Goal: Task Accomplishment & Management: Manage account settings

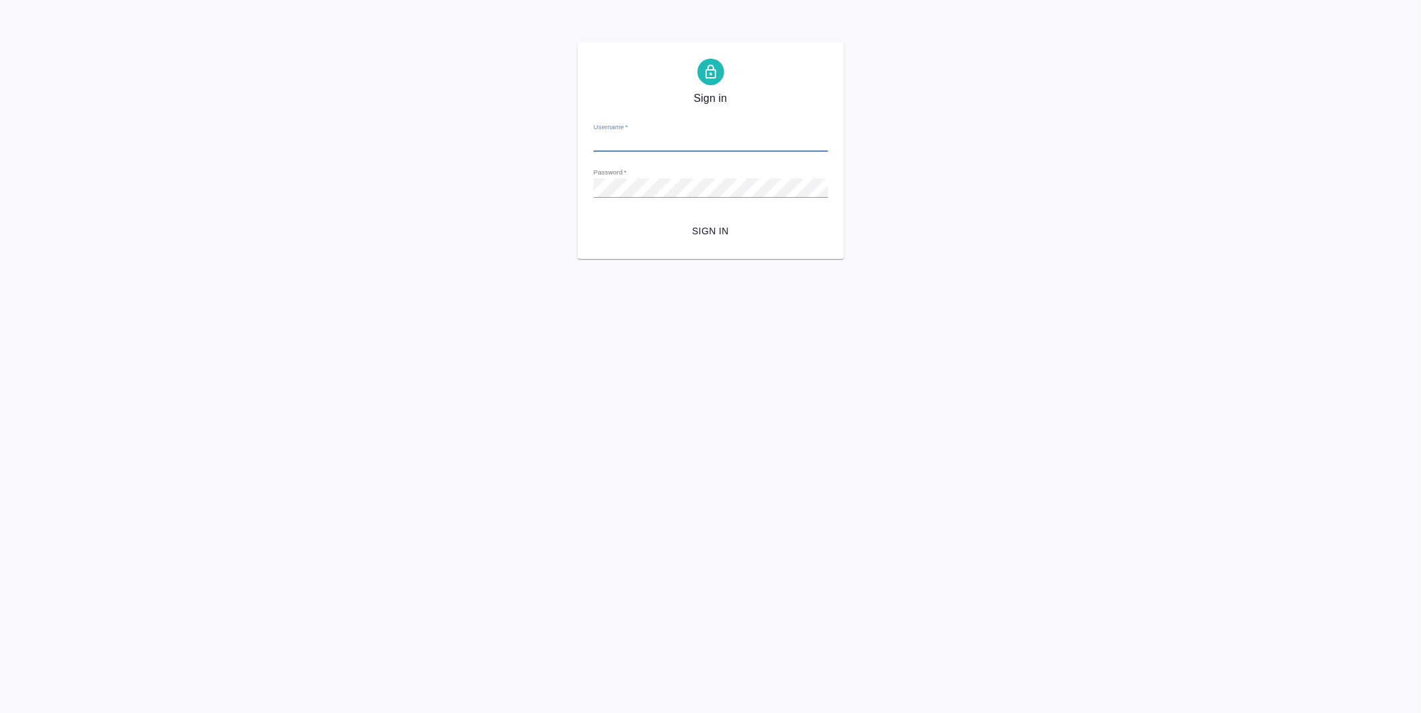
type input "v.zubakova@awatera.com"
click at [699, 238] on span "Sign in" at bounding box center [710, 231] width 213 height 17
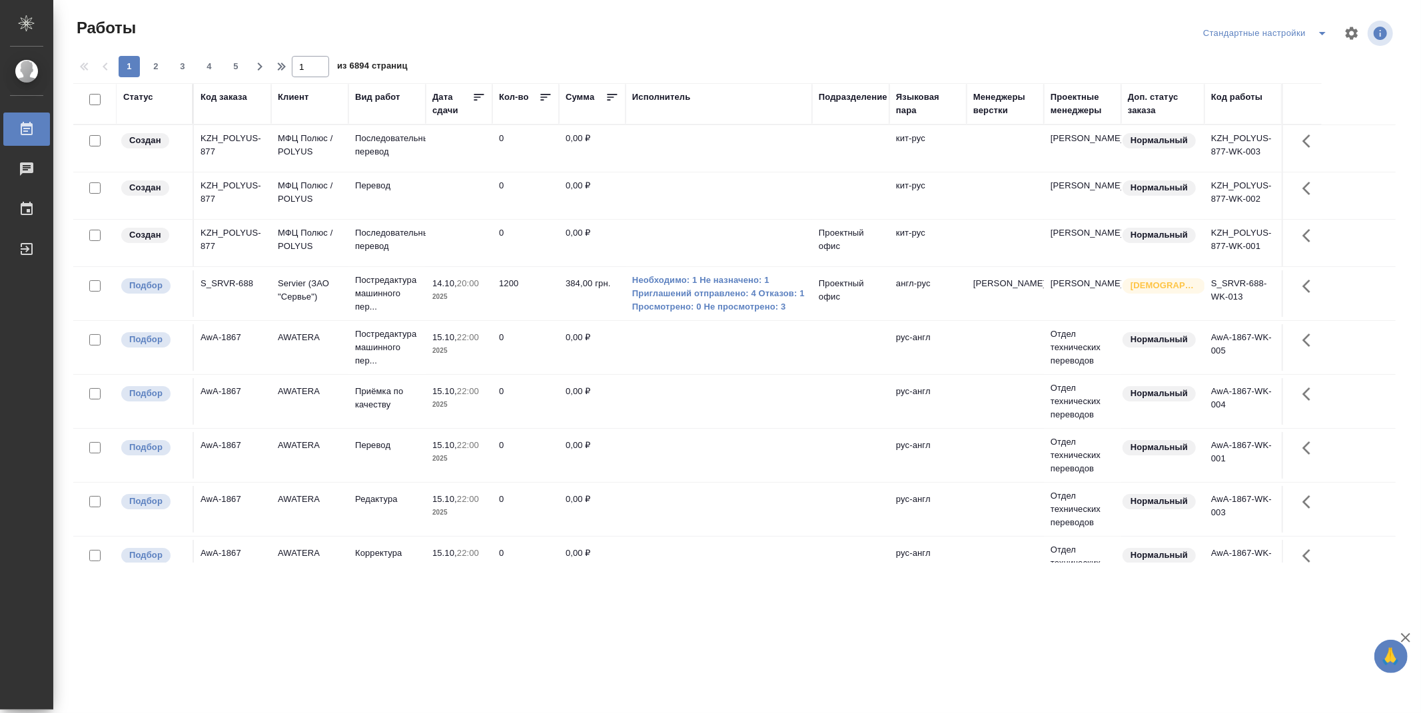
click at [856, 89] on th "Подразделение" at bounding box center [850, 103] width 77 height 41
click at [866, 97] on div "Подразделение" at bounding box center [853, 97] width 69 height 13
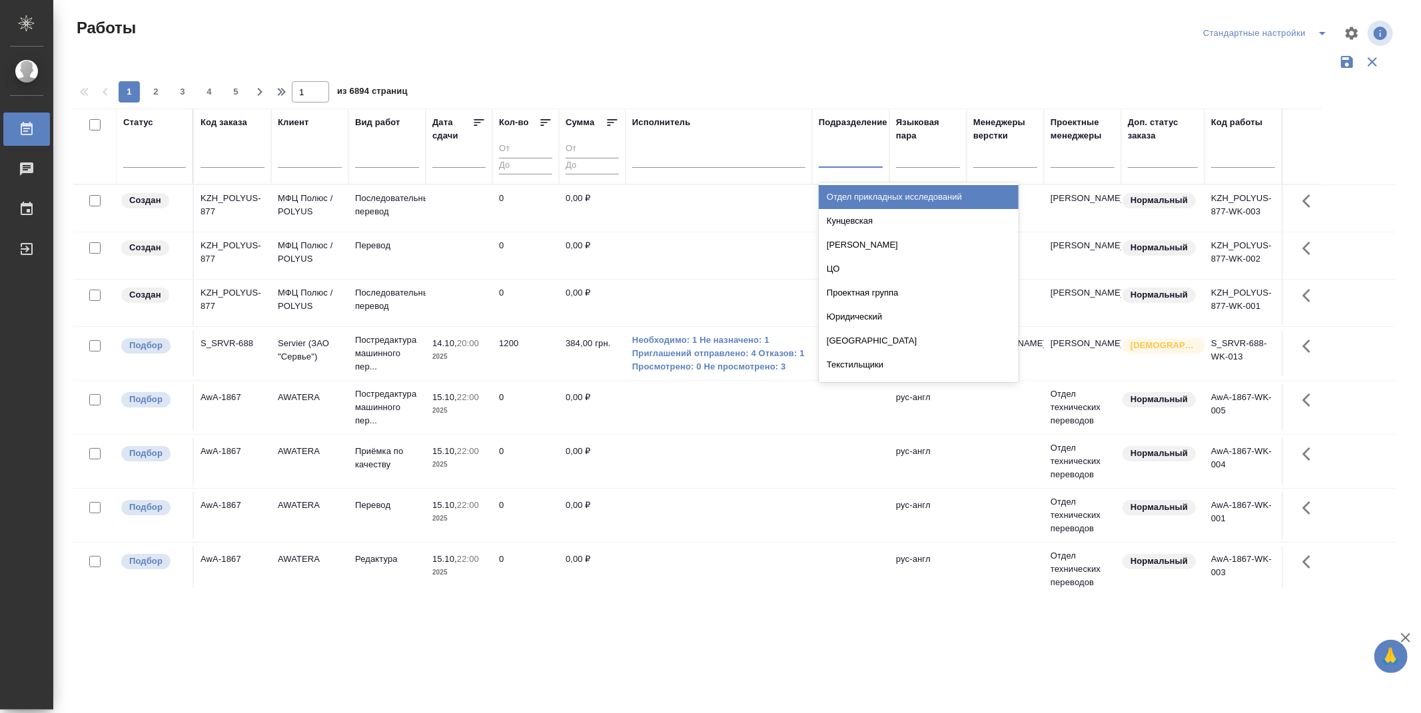
click at [869, 159] on div at bounding box center [851, 154] width 64 height 19
type input "dt"
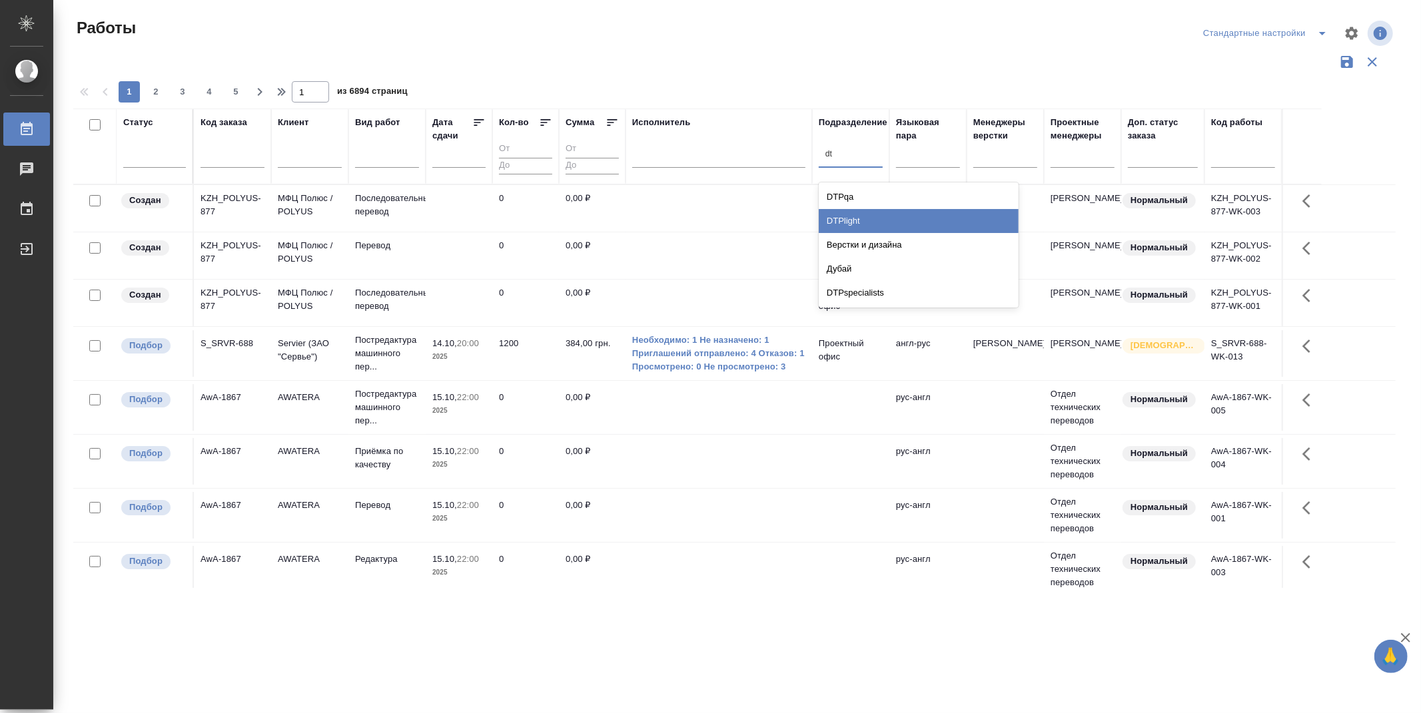
click at [882, 215] on div "DTPlight" at bounding box center [919, 221] width 200 height 24
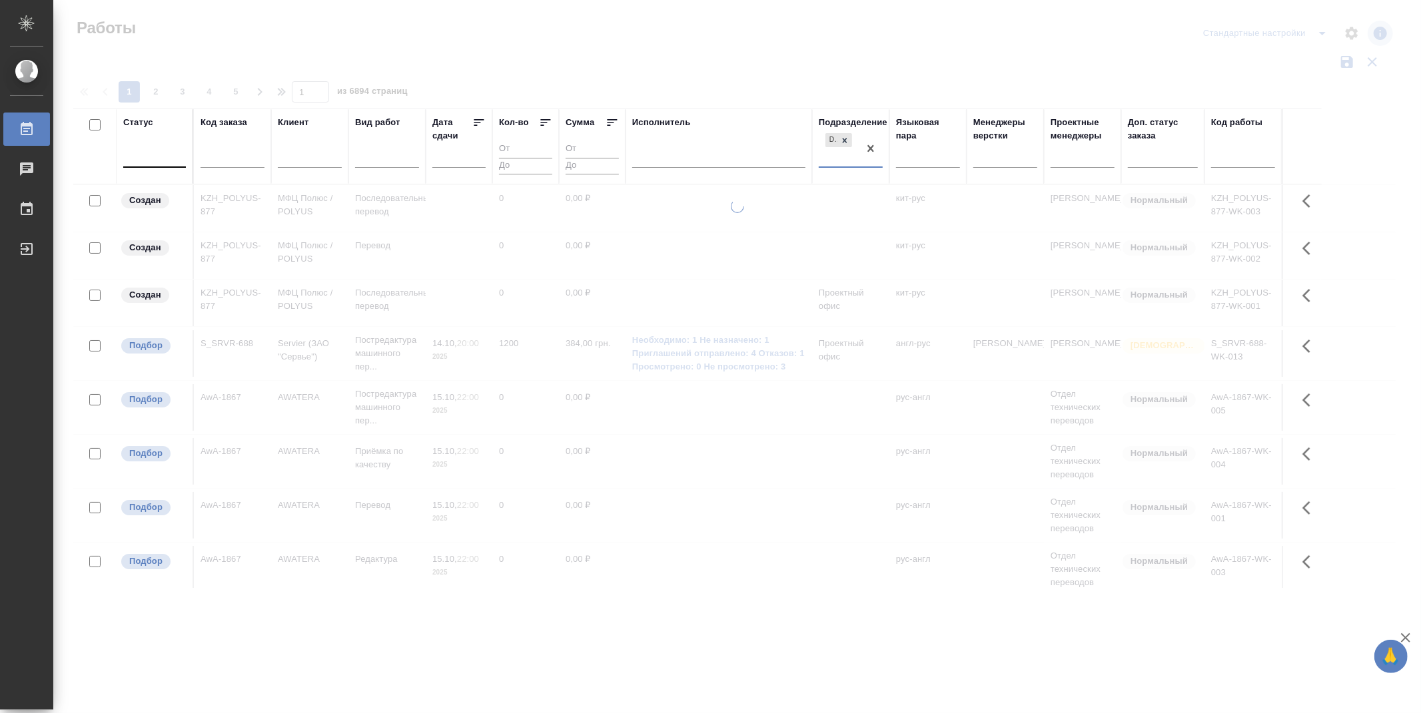
click at [176, 160] on div at bounding box center [154, 154] width 63 height 19
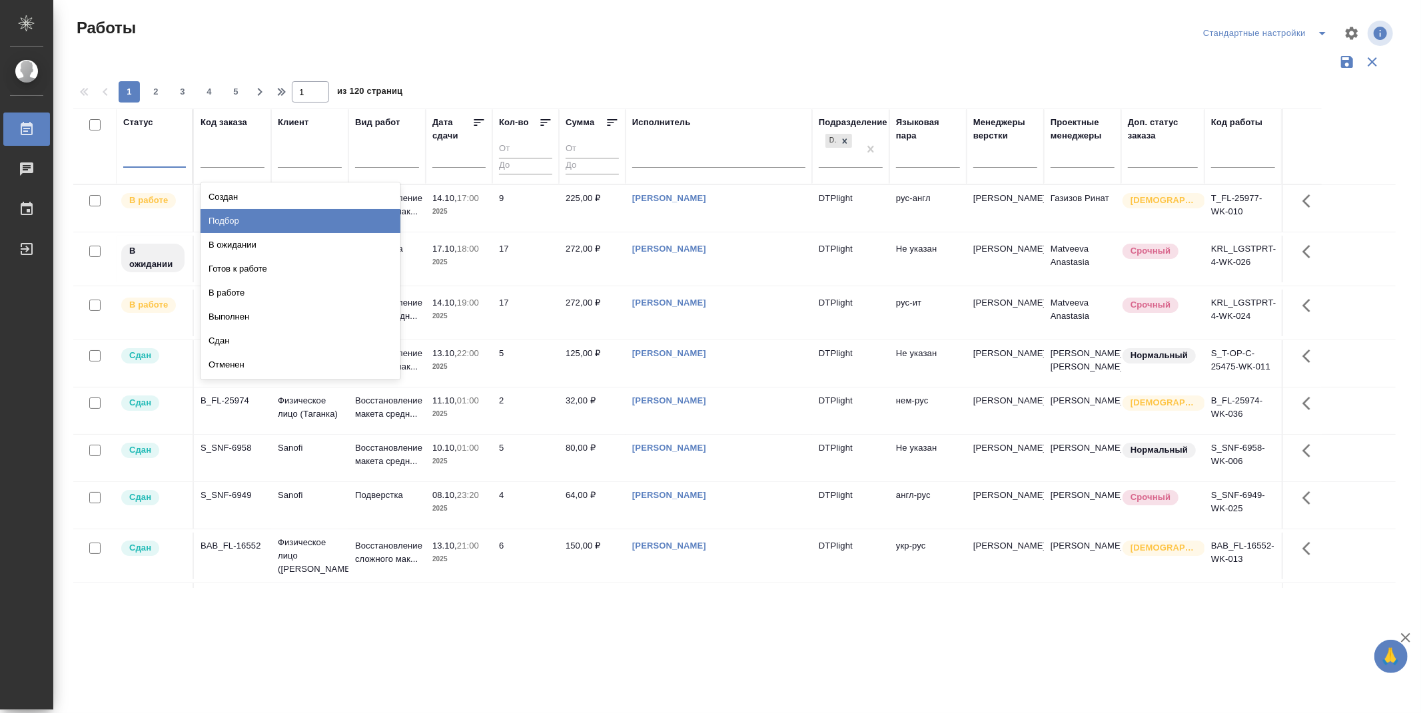
drag, startPoint x: 370, startPoint y: 222, endPoint x: 144, endPoint y: 153, distance: 236.0
click at [370, 222] on div "Подбор" at bounding box center [301, 221] width 200 height 24
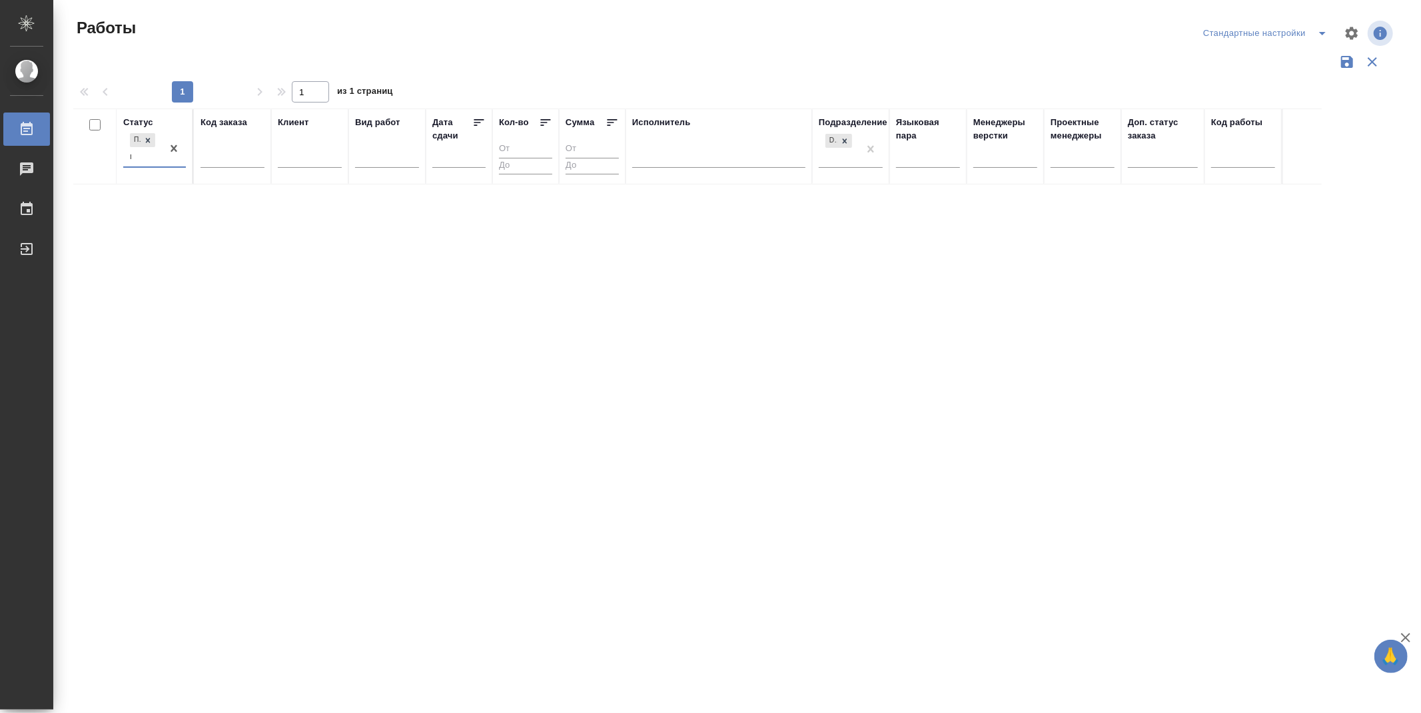
type input "го"
click at [261, 198] on div "Готов к работе" at bounding box center [301, 197] width 200 height 24
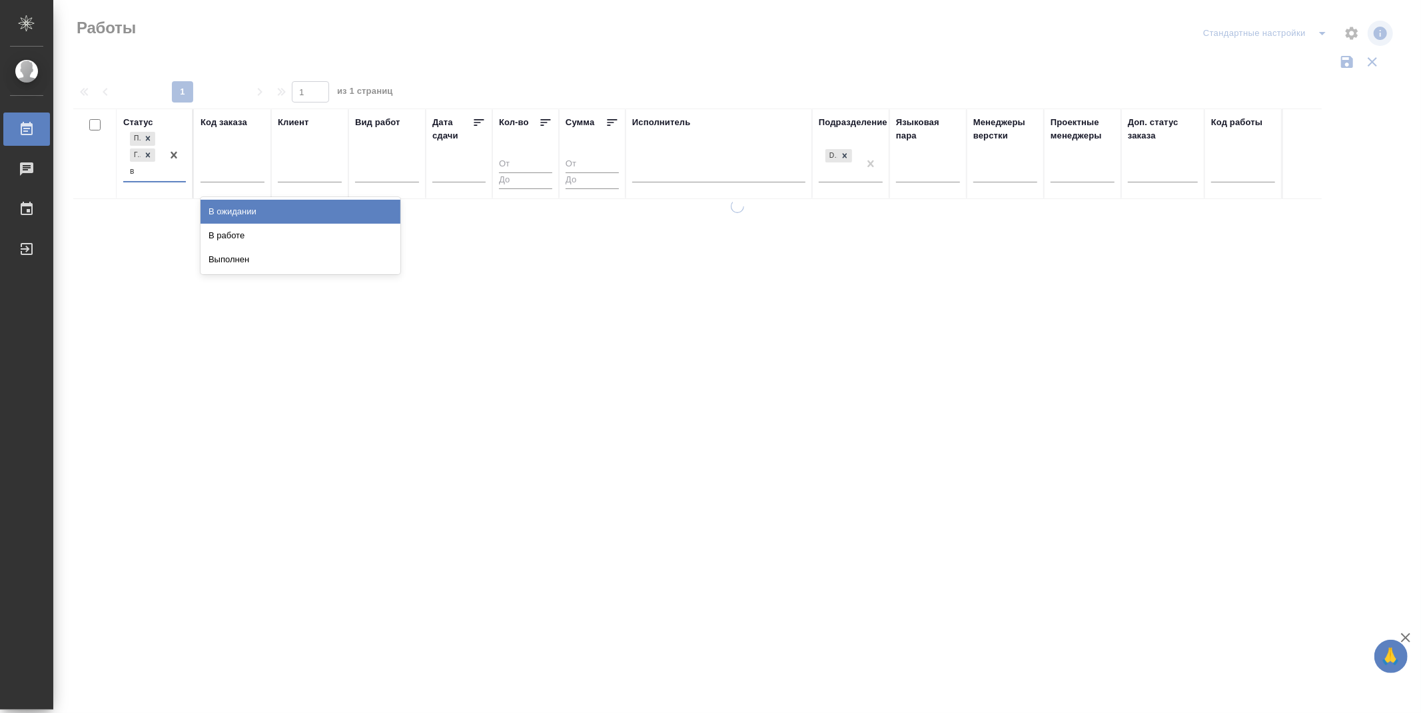
type input "в р"
click at [263, 206] on div "В работе" at bounding box center [301, 212] width 200 height 24
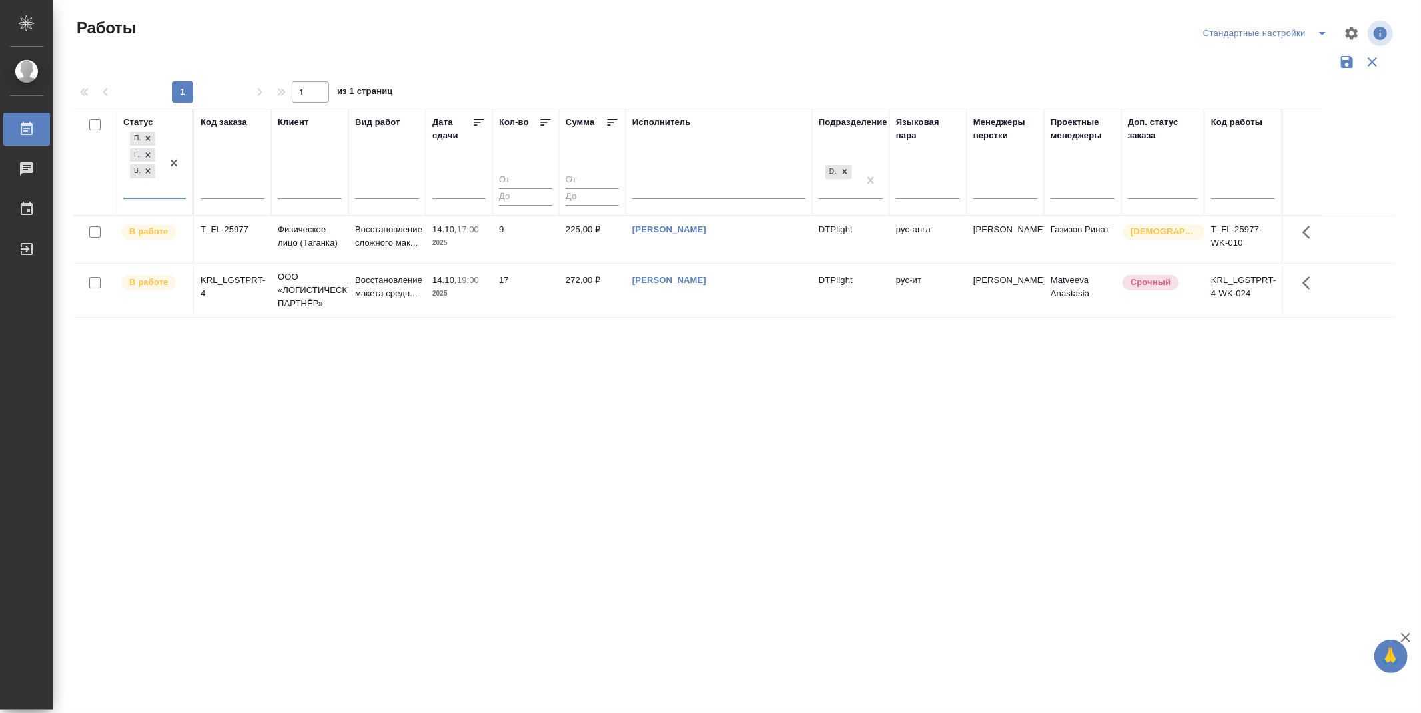
type input "v.zubakova"
click at [509, 426] on div "Статус Подбор Готов к работе В работе Код заказа Клиент Вид работ Дата сдачи Ко…" at bounding box center [734, 349] width 1322 height 480
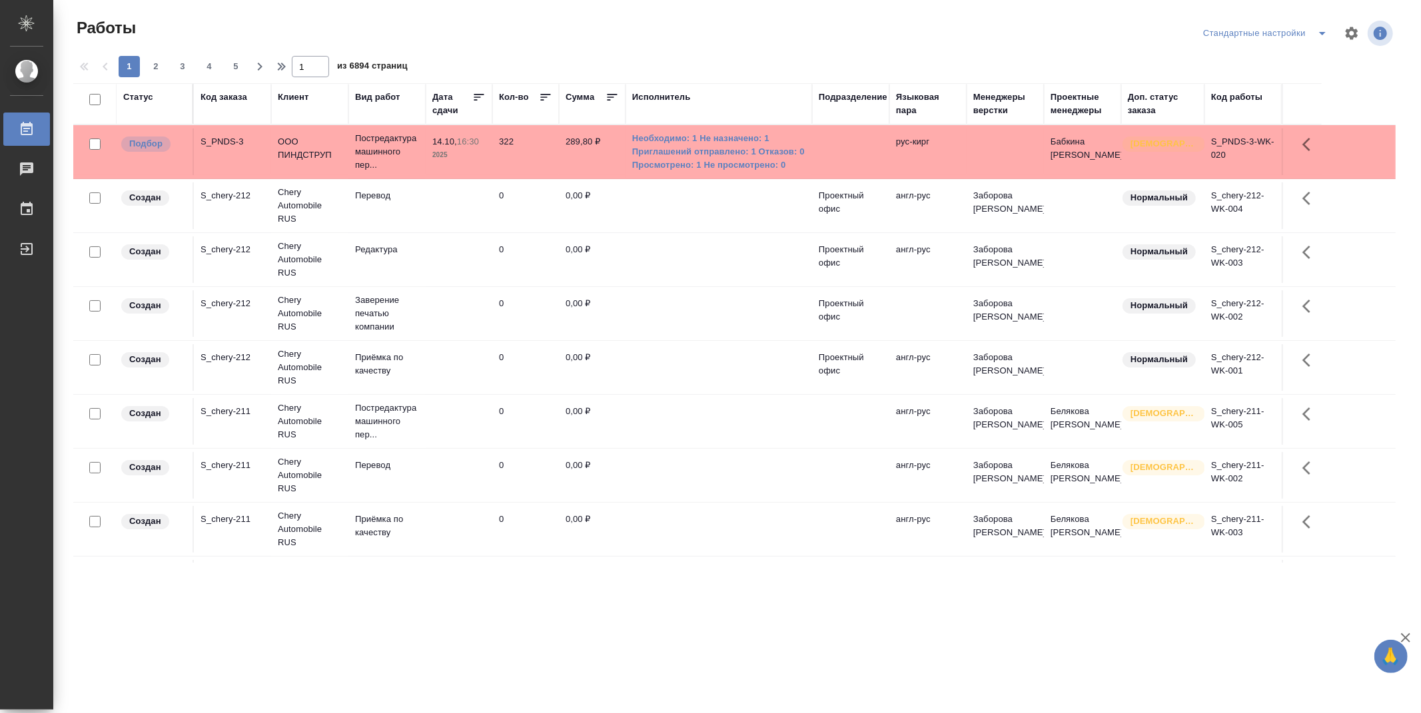
click at [875, 100] on div "Подразделение" at bounding box center [853, 97] width 69 height 13
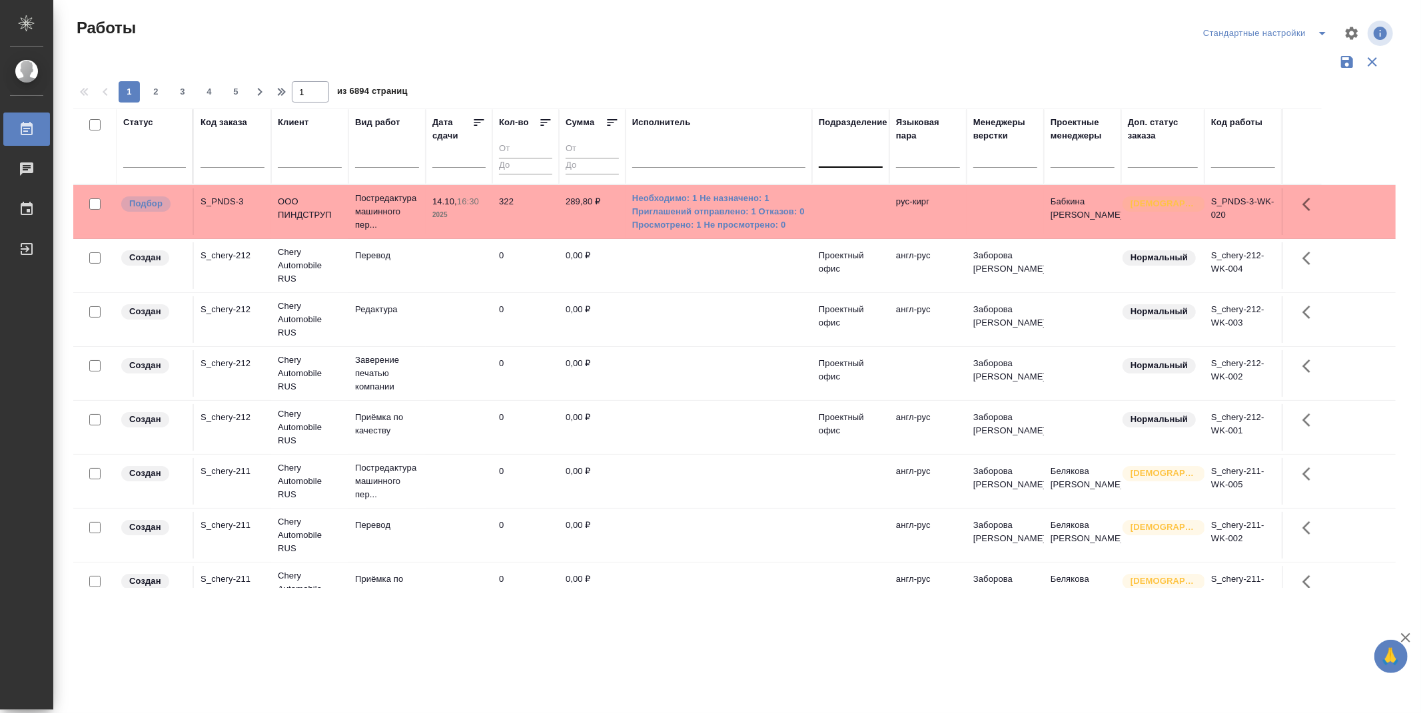
click at [856, 161] on div at bounding box center [851, 154] width 64 height 19
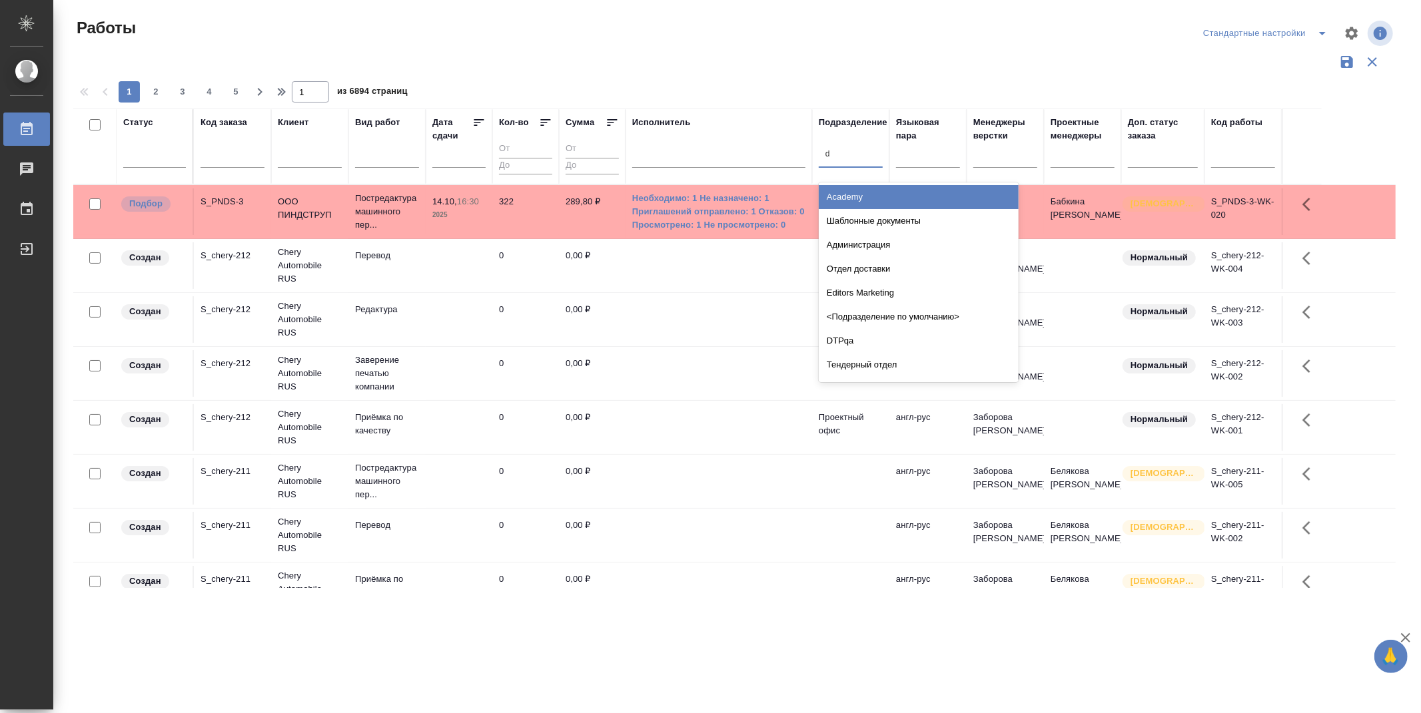
type input "dt"
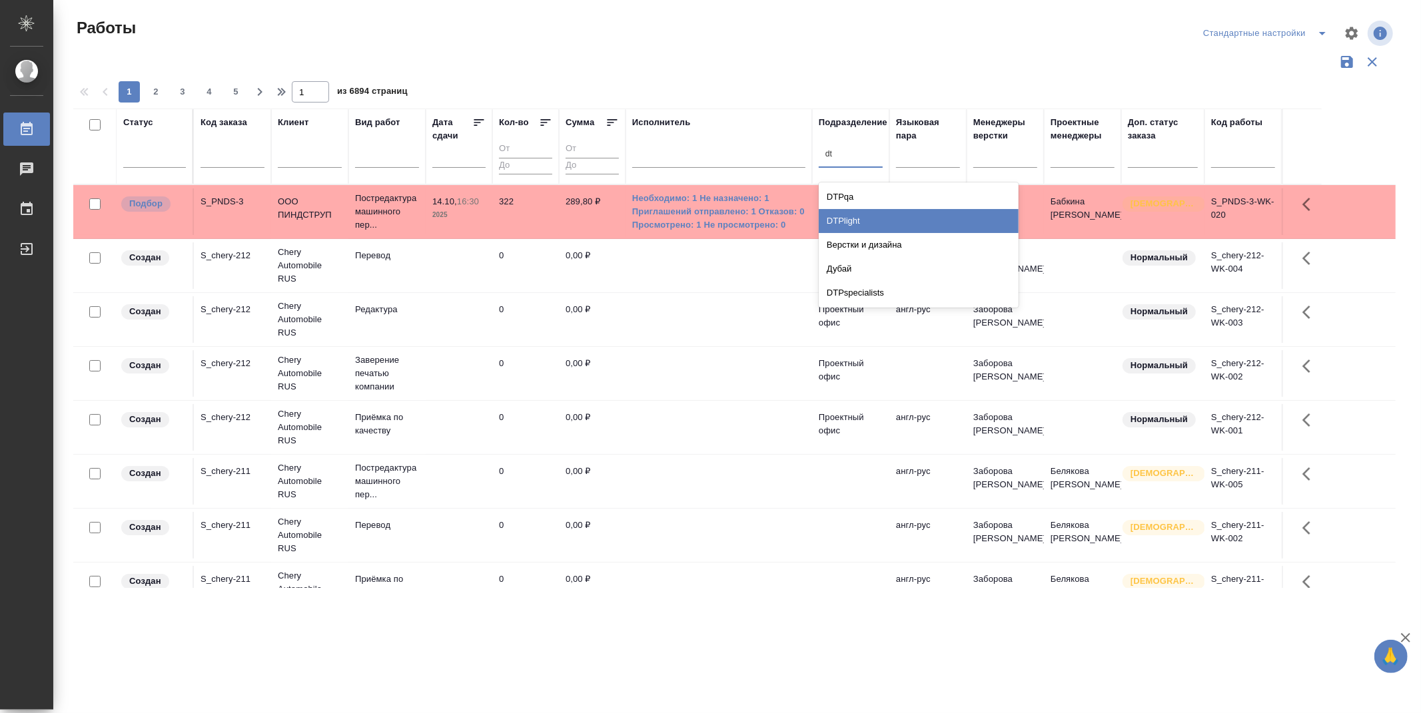
click at [851, 218] on div "DTPlight" at bounding box center [919, 221] width 200 height 24
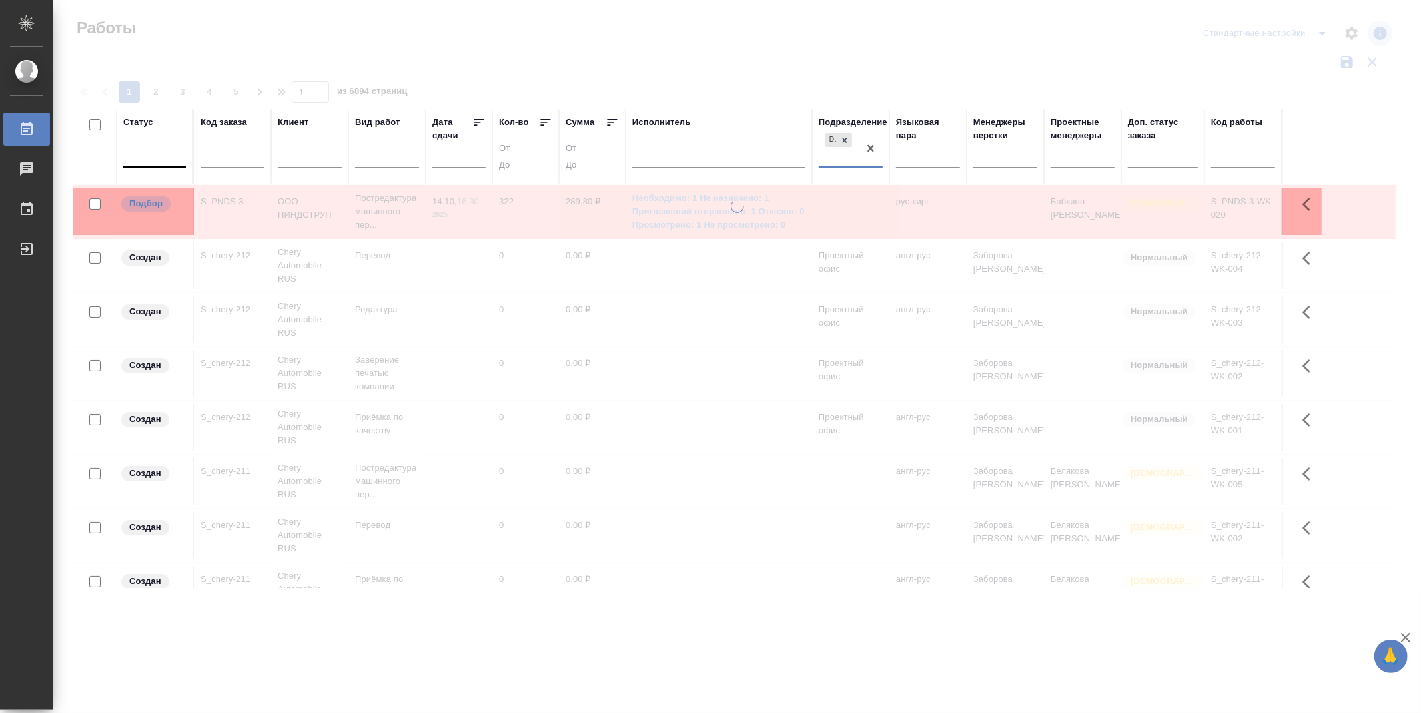
click at [149, 163] on div at bounding box center [154, 154] width 63 height 19
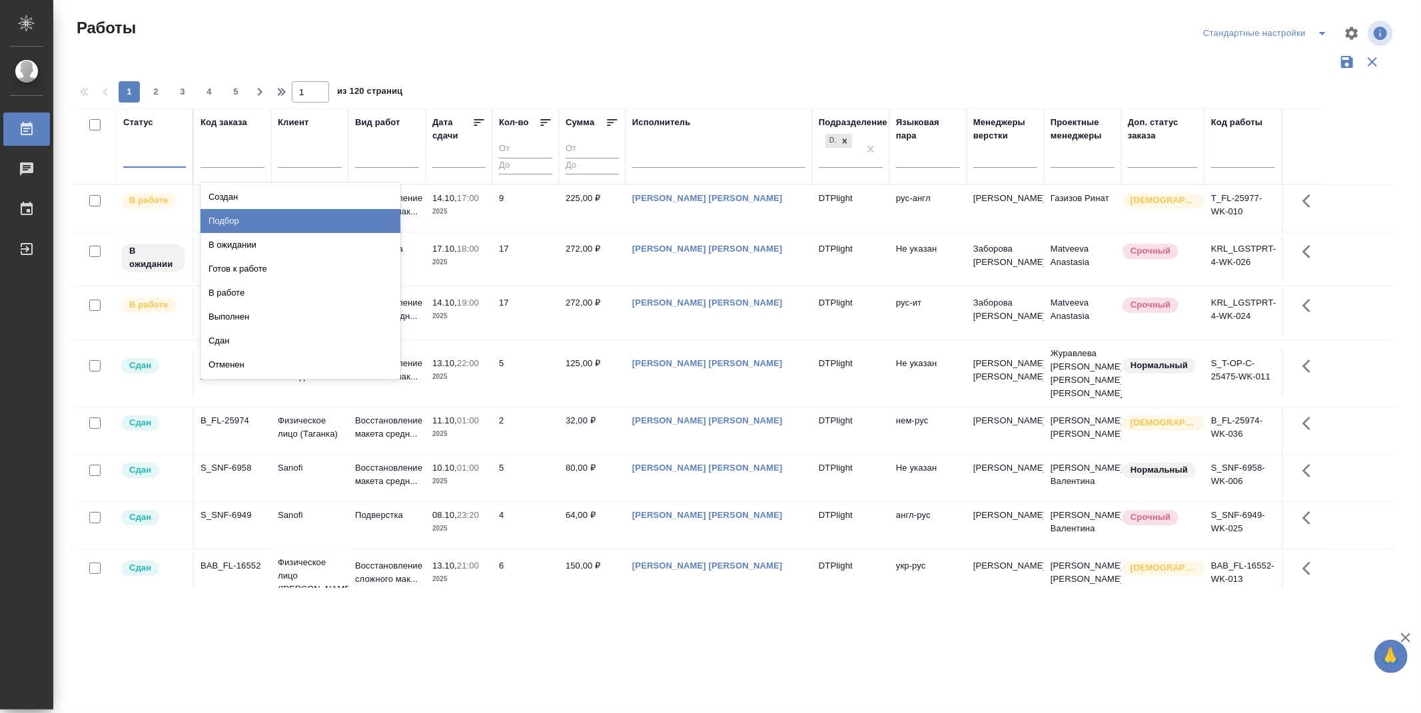
click at [358, 214] on div "Подбор" at bounding box center [301, 221] width 200 height 24
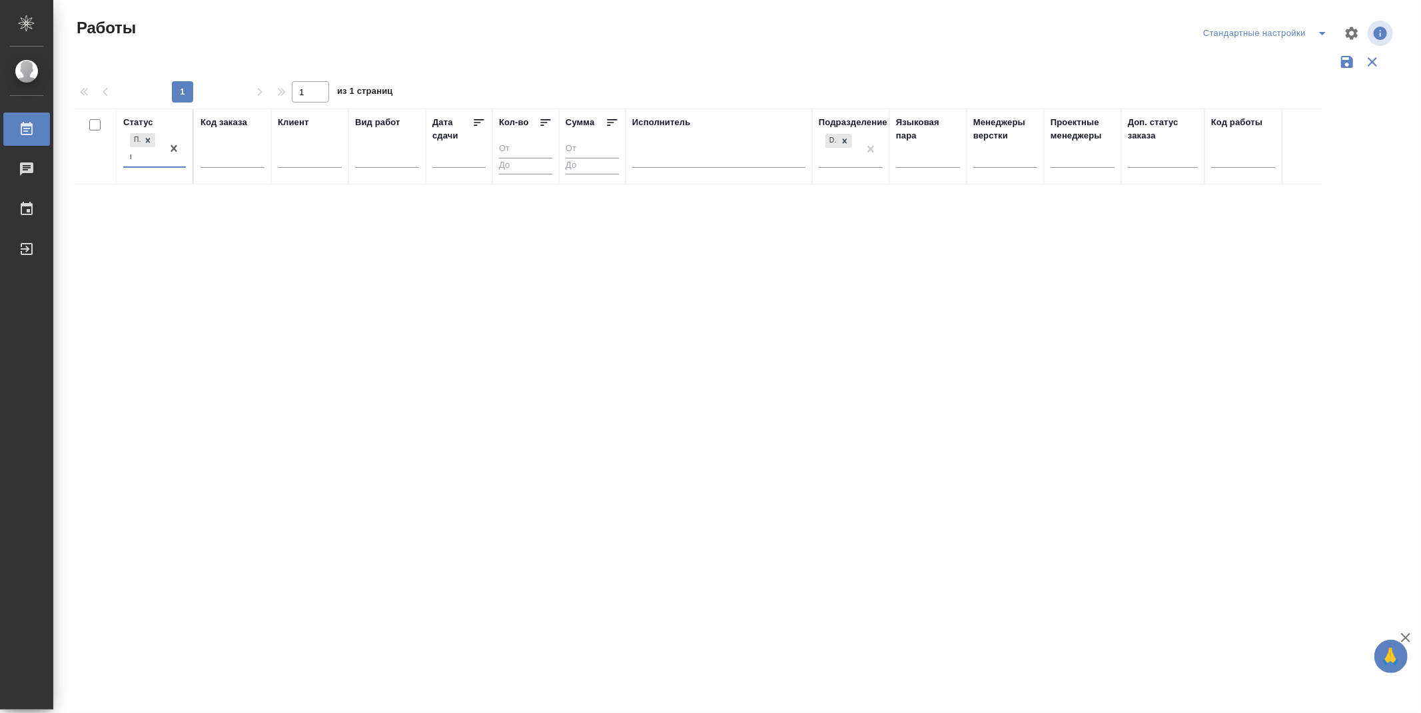
type input "го"
click at [236, 196] on div "Готов к работе" at bounding box center [301, 197] width 200 height 24
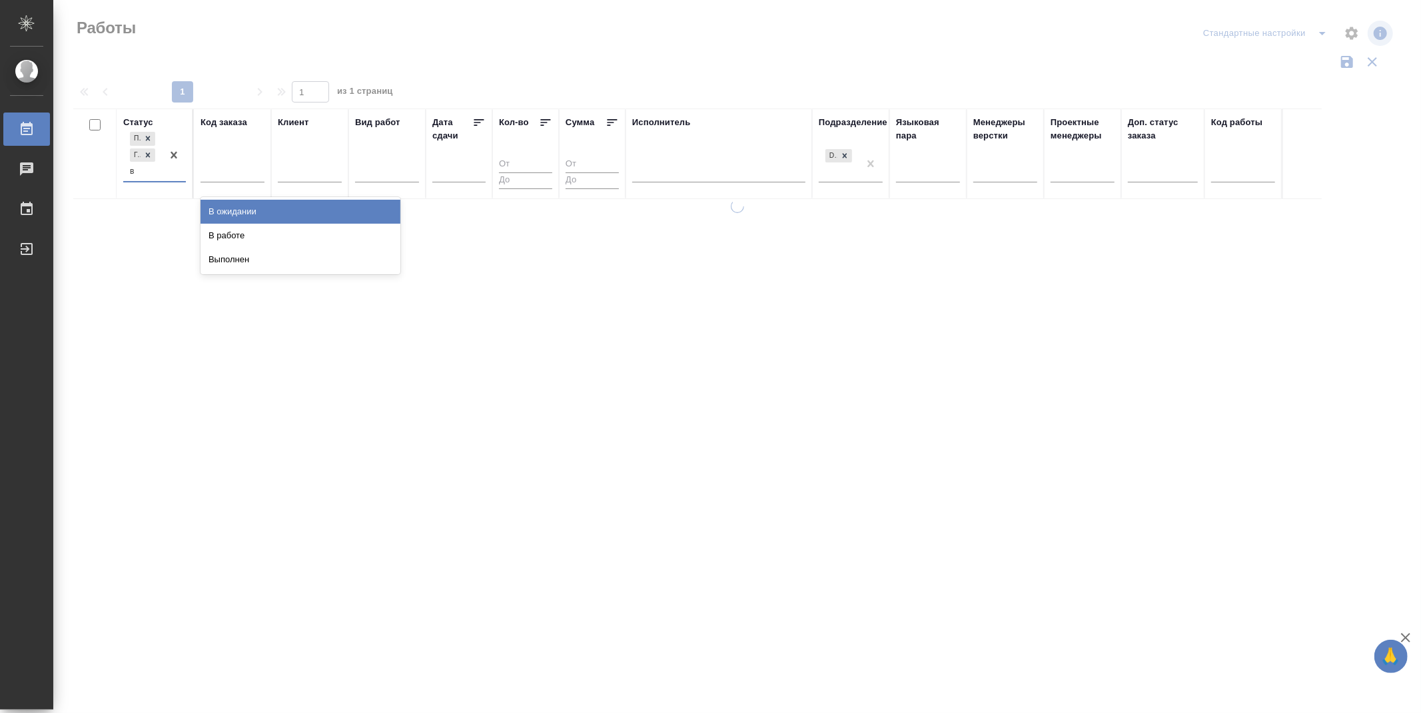
type input "в р"
click at [240, 212] on div "В работе" at bounding box center [301, 212] width 200 height 24
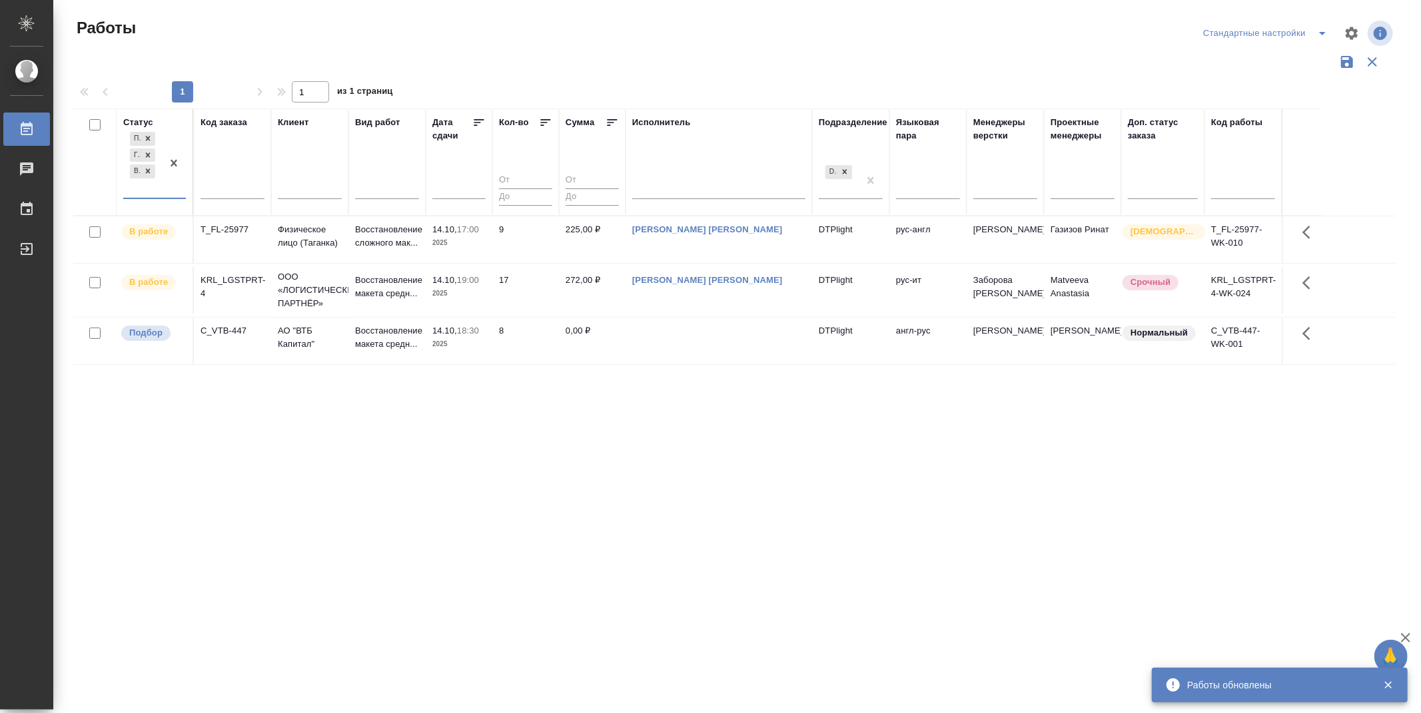
click at [476, 122] on icon at bounding box center [479, 122] width 10 height 7
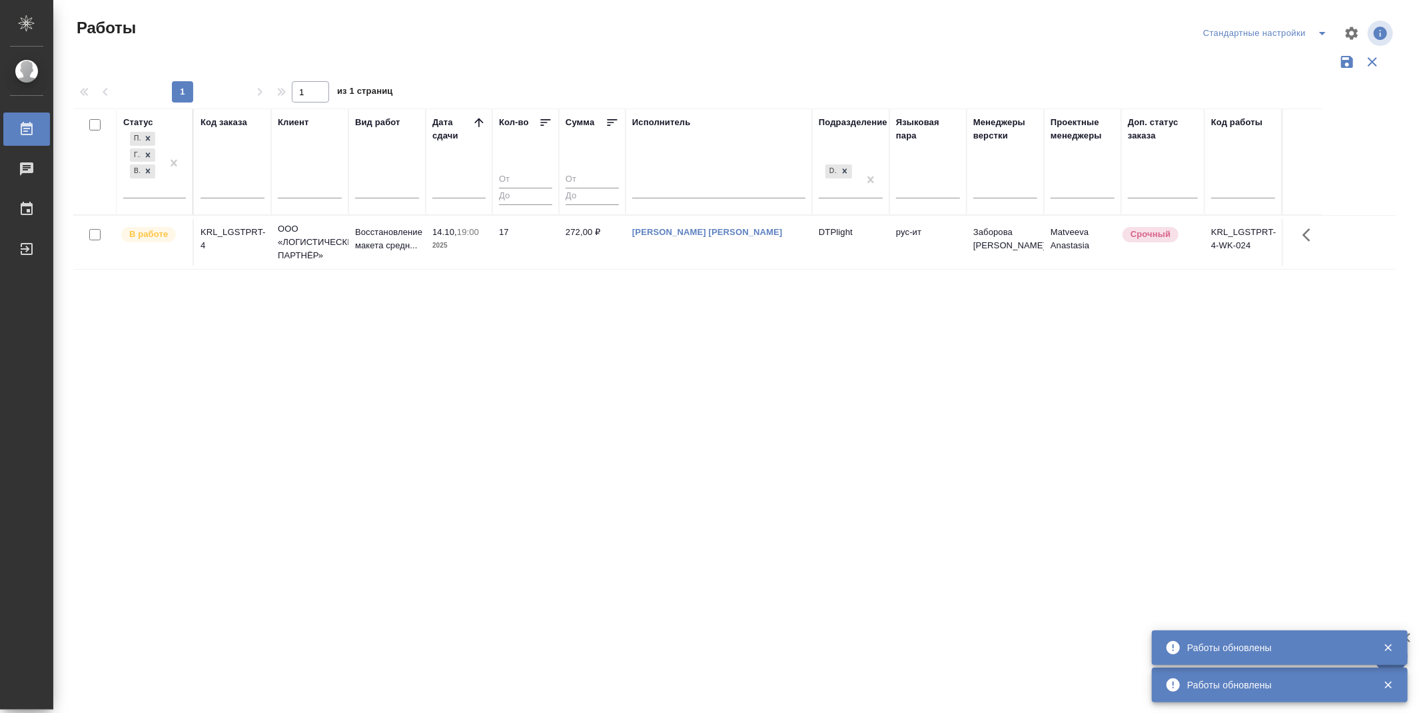
click at [342, 550] on div "Статус Подбор Готов к работе В работе Код заказа Клиент Вид работ Дата сдачи Ко…" at bounding box center [734, 349] width 1322 height 480
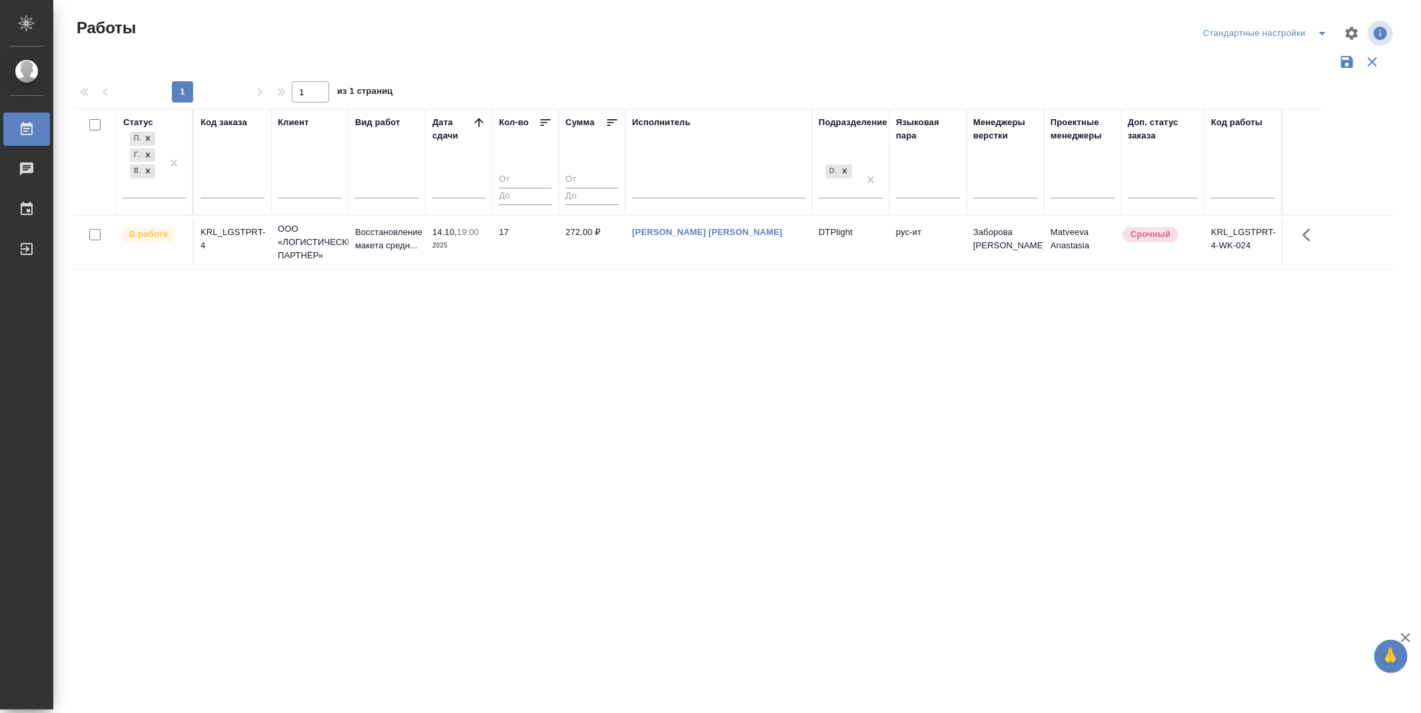
click at [390, 538] on div "Статус Подбор Готов к работе В работе Код заказа Клиент Вид работ Дата сдачи Ко…" at bounding box center [734, 349] width 1322 height 480
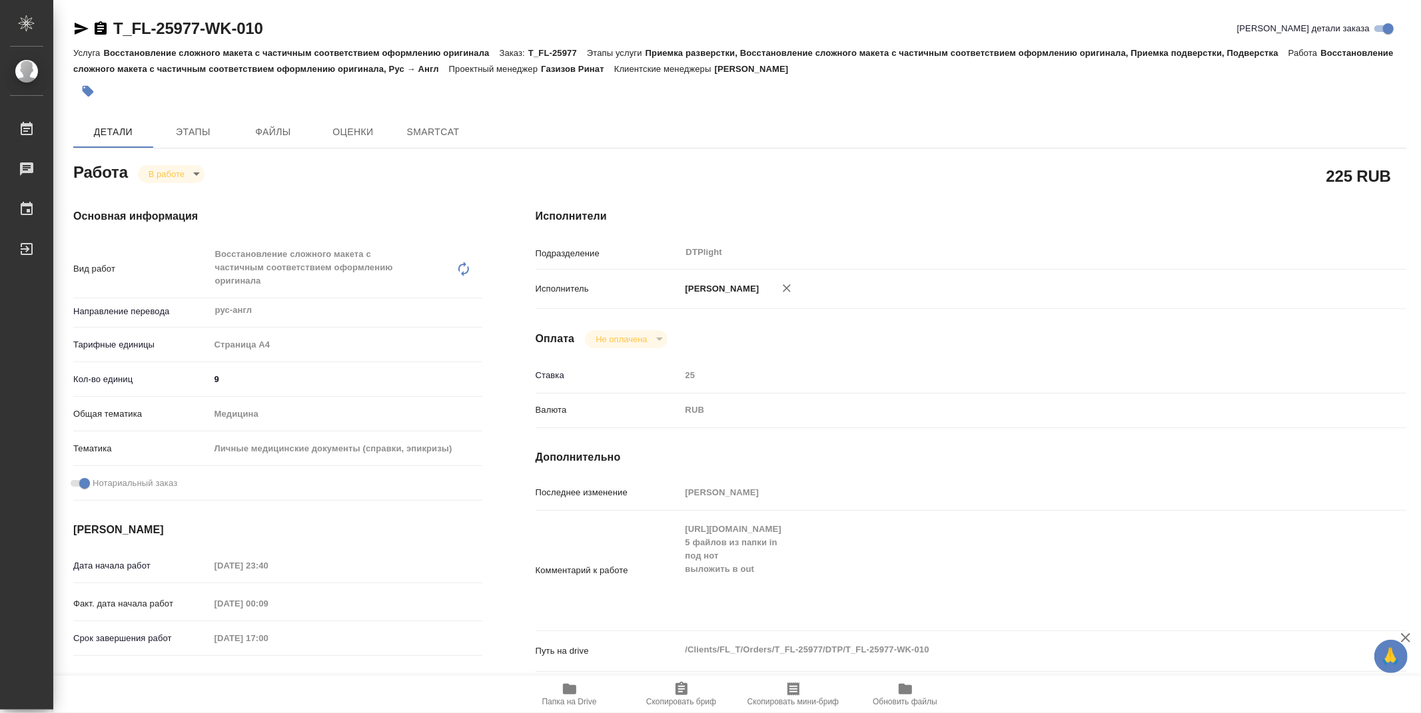
type textarea "x"
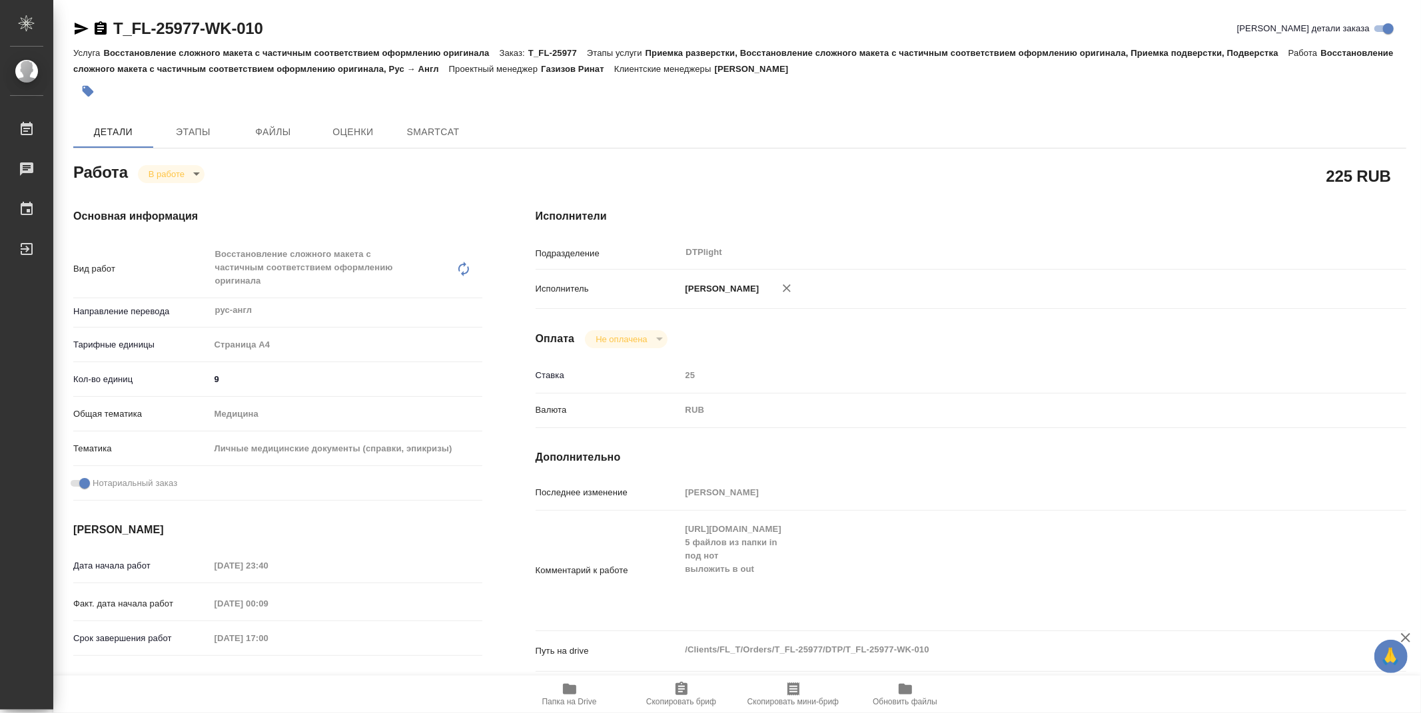
type textarea "x"
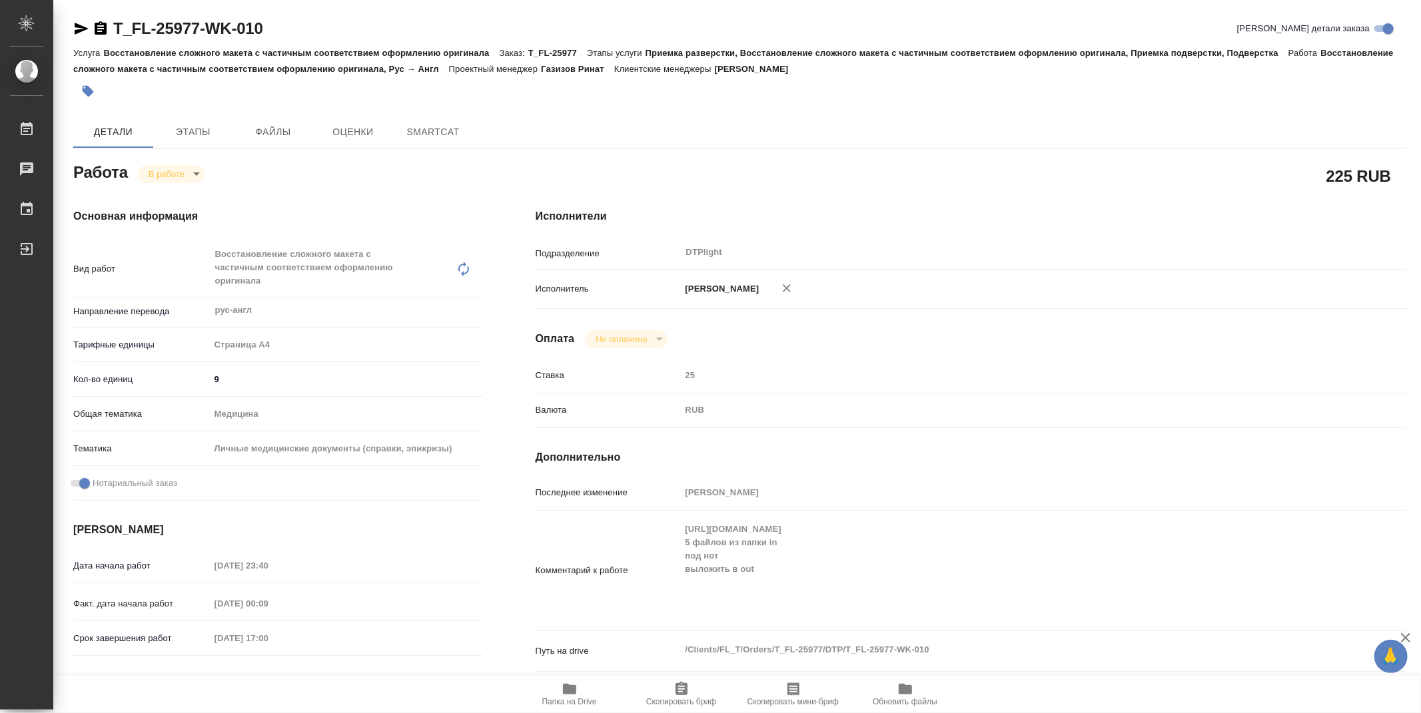
type textarea "x"
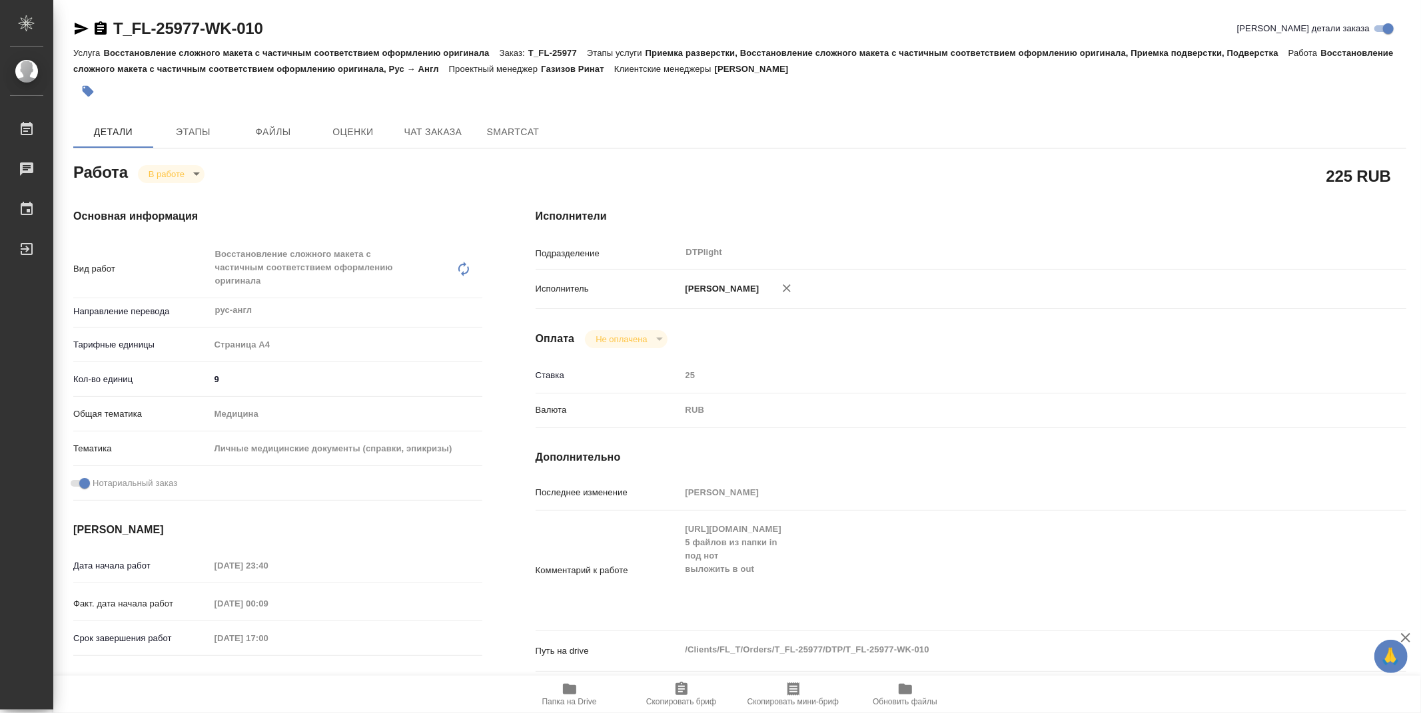
click at [578, 687] on span "Папка на Drive" at bounding box center [570, 693] width 96 height 25
drag, startPoint x: 1420, startPoint y: 416, endPoint x: 1094, endPoint y: 127, distance: 436.0
click at [1408, 192] on div "T_FL-25977-WK-010 Кратко детали заказа Услуга Восстановление сложного макета с …" at bounding box center [737, 356] width 1368 height 713
type textarea "x"
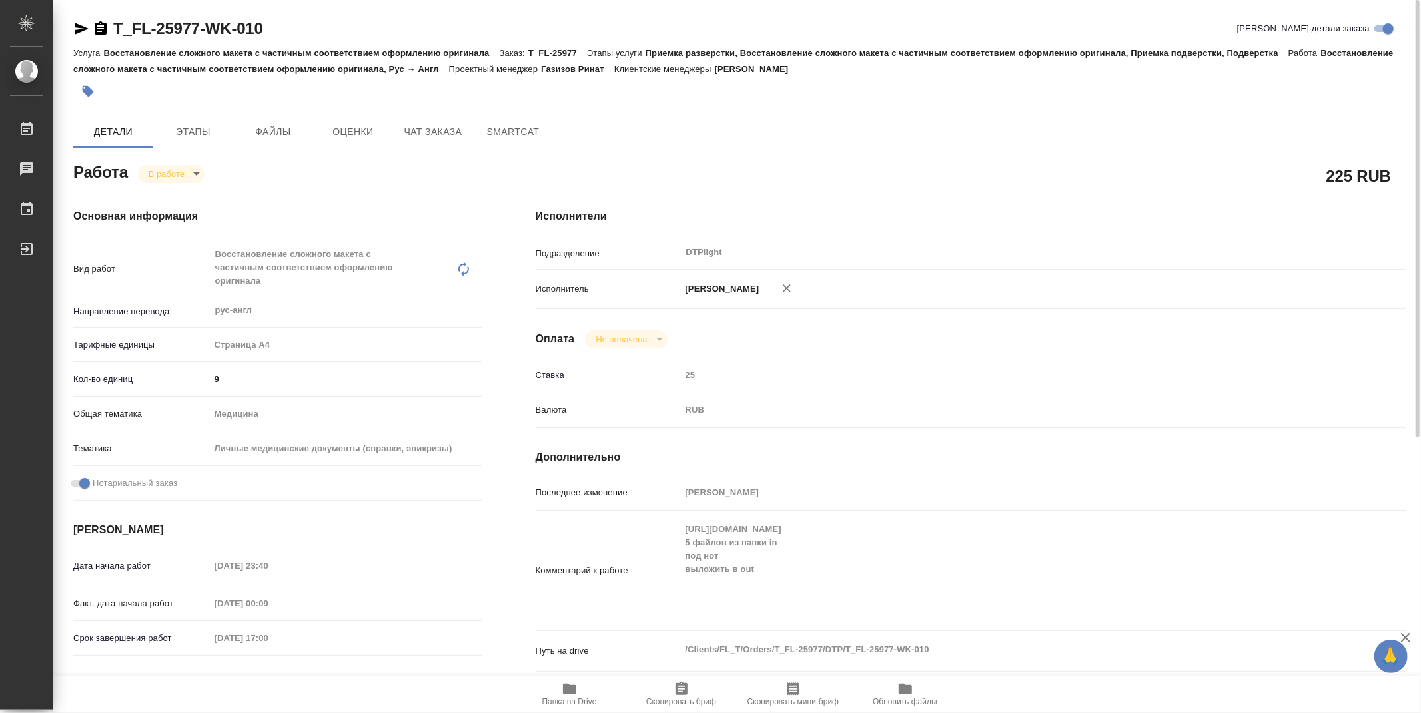
type textarea "x"
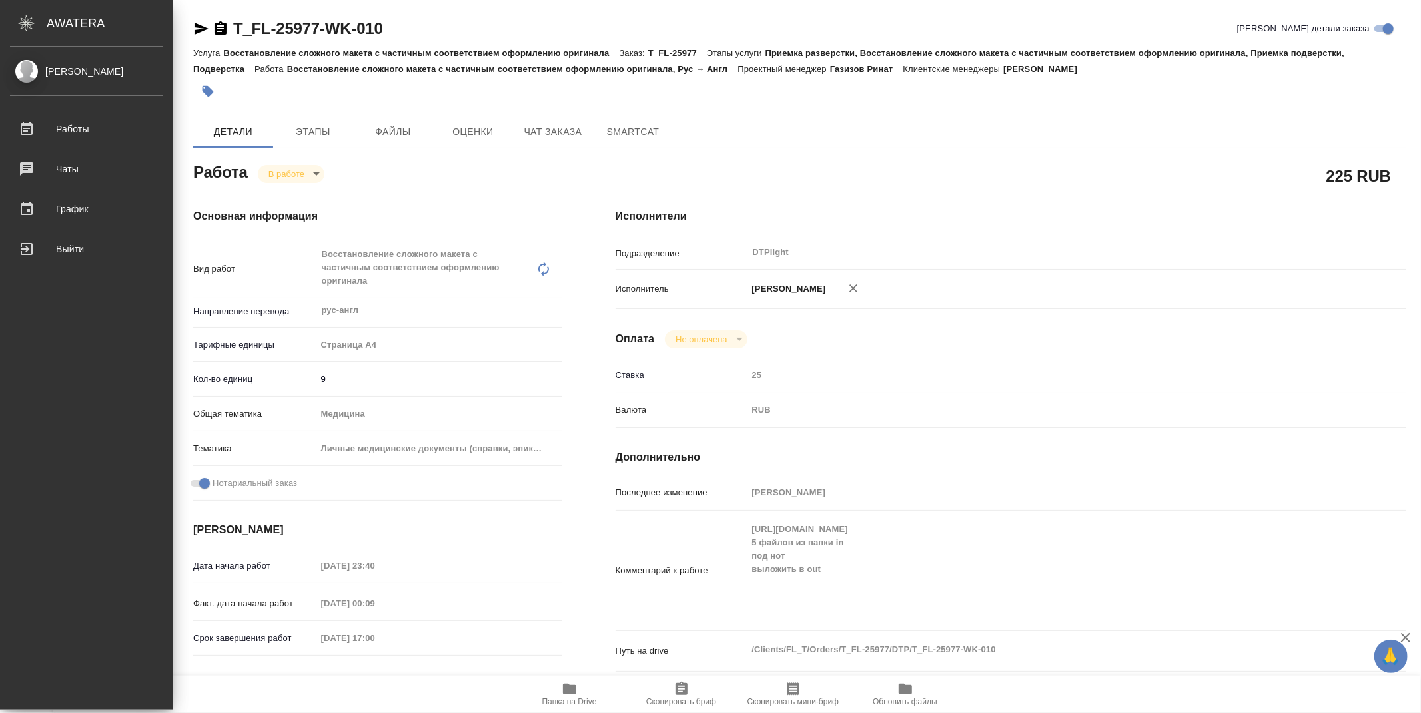
type textarea "x"
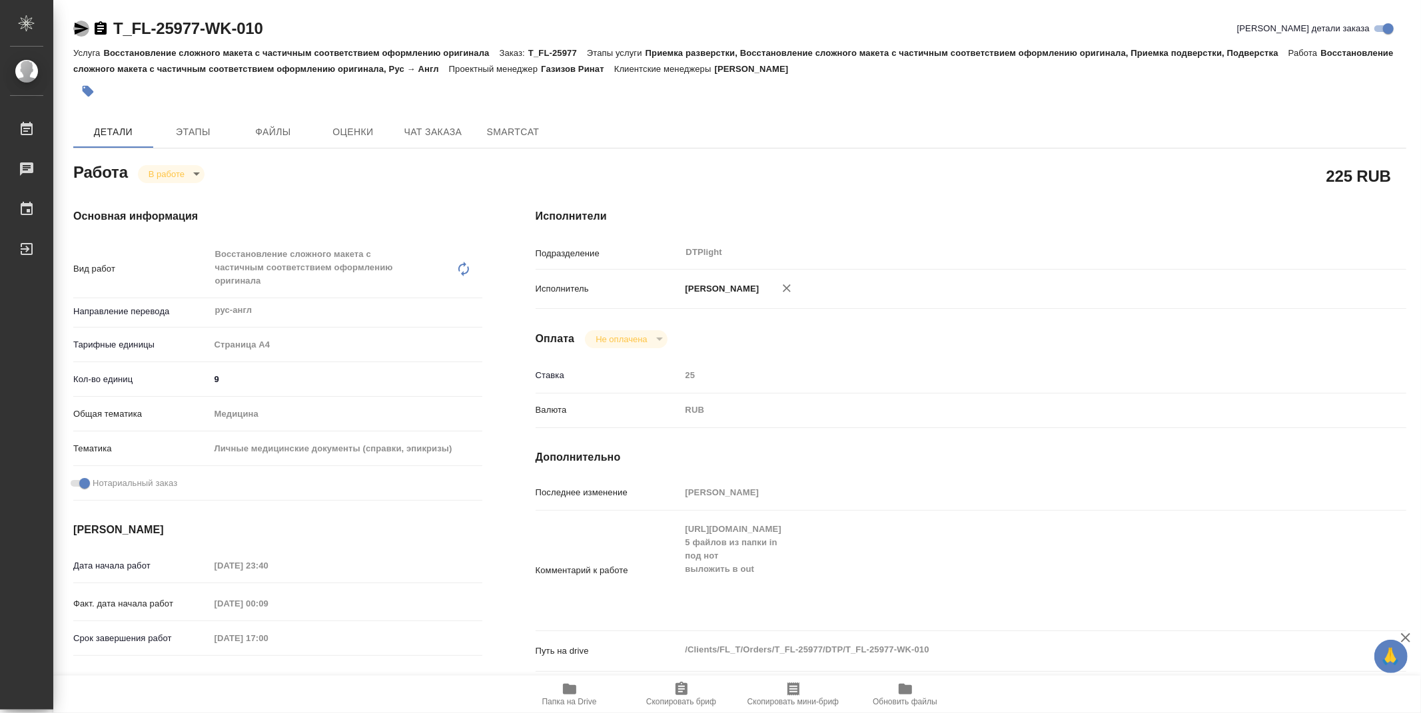
click at [83, 32] on icon "button" at bounding box center [81, 29] width 16 height 16
click at [578, 698] on span "Папка на Drive" at bounding box center [569, 701] width 55 height 9
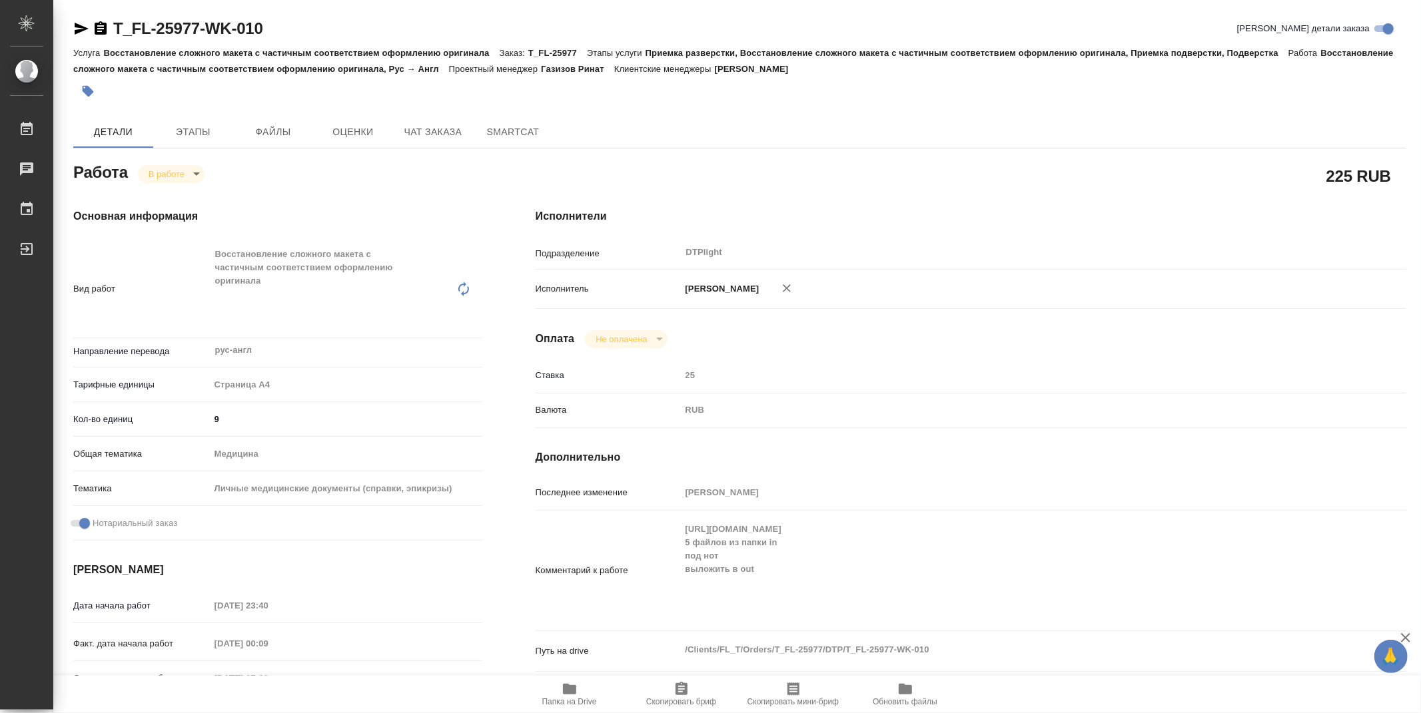
type textarea "x"
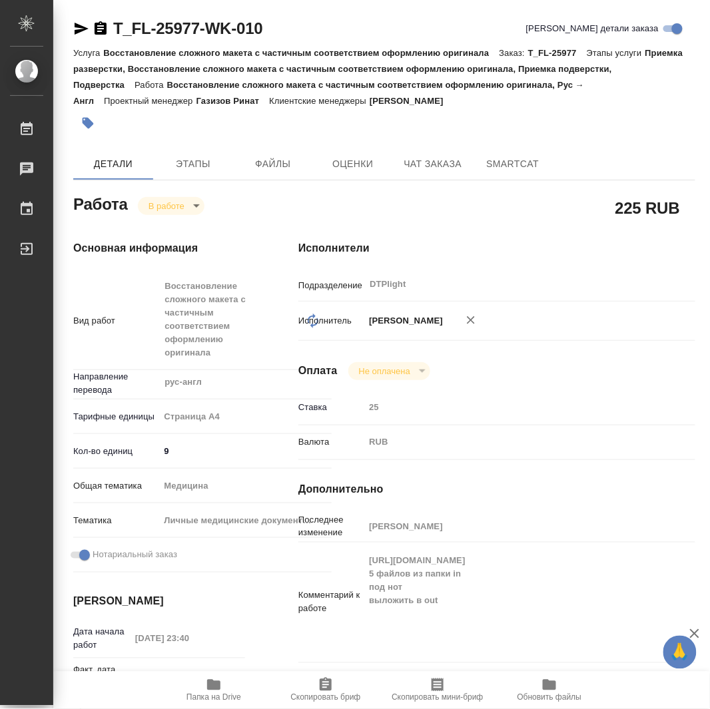
type textarea "x"
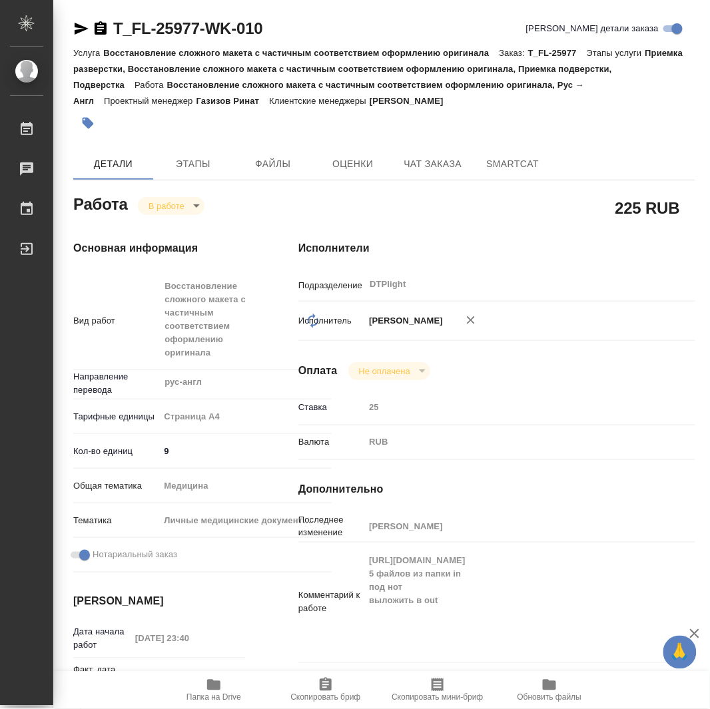
type textarea "x"
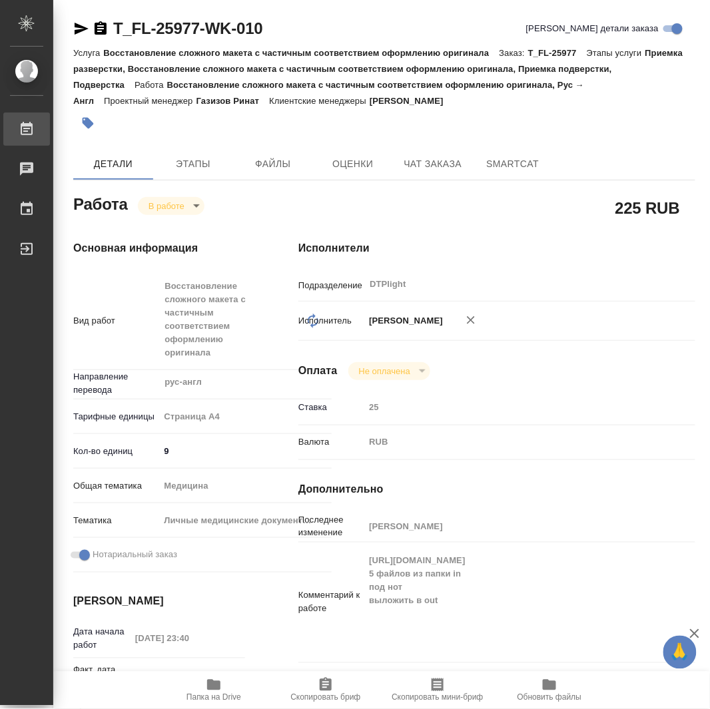
type textarea "x"
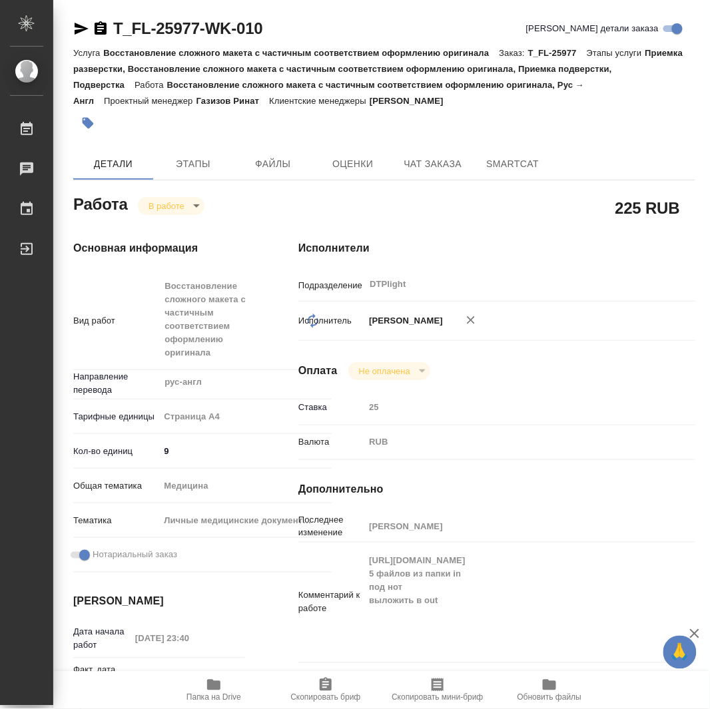
type textarea "x"
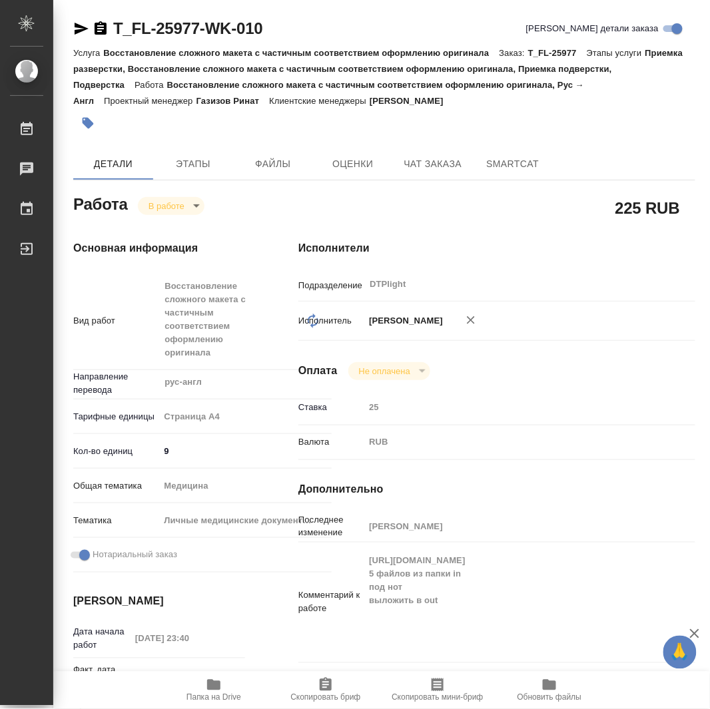
type textarea "x"
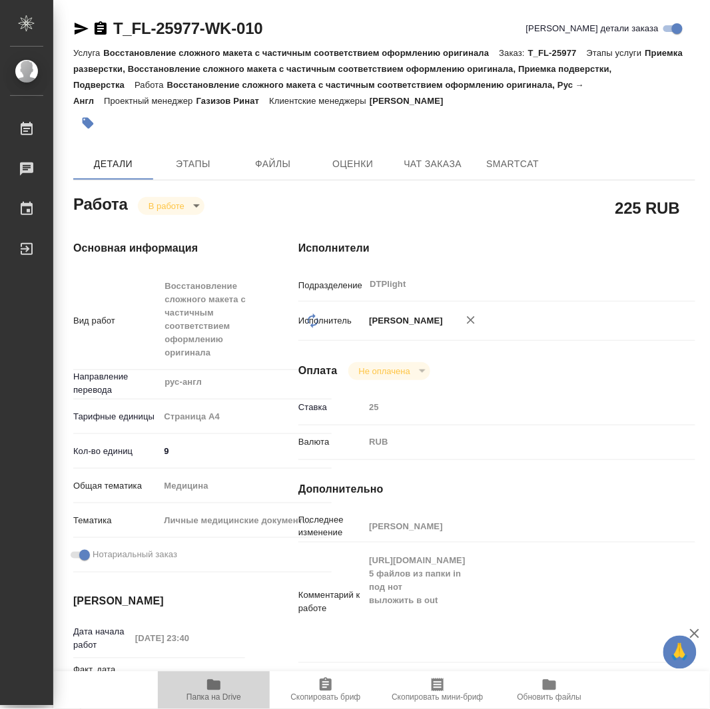
click at [216, 687] on icon "button" at bounding box center [213, 685] width 13 height 11
type textarea "x"
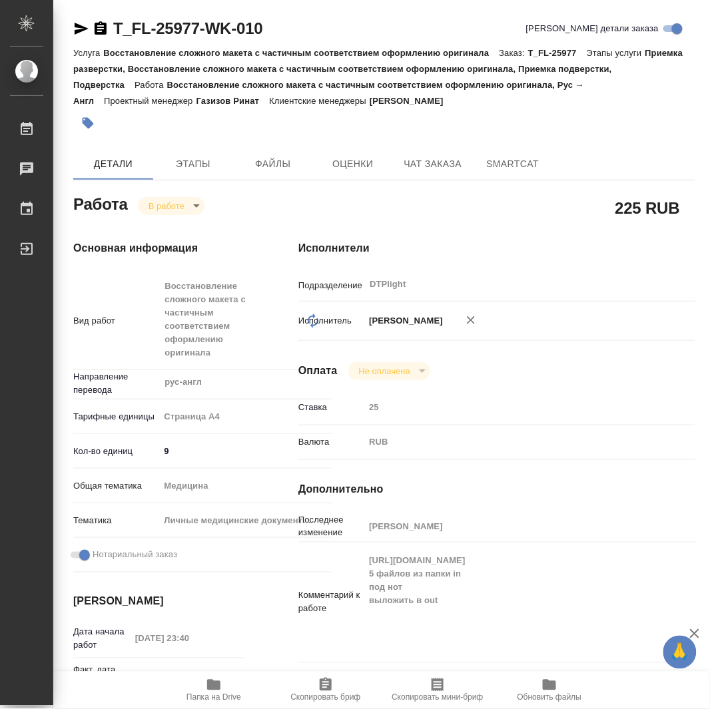
type textarea "x"
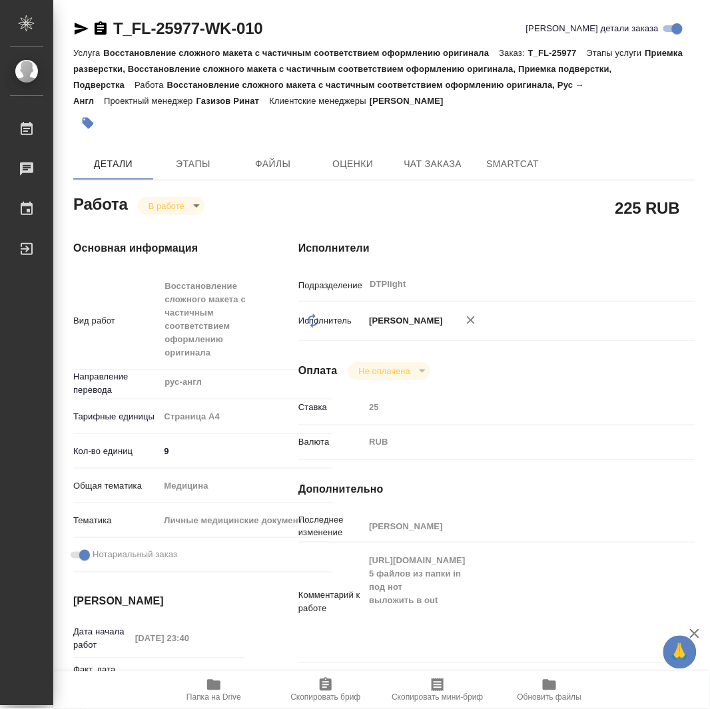
type textarea "x"
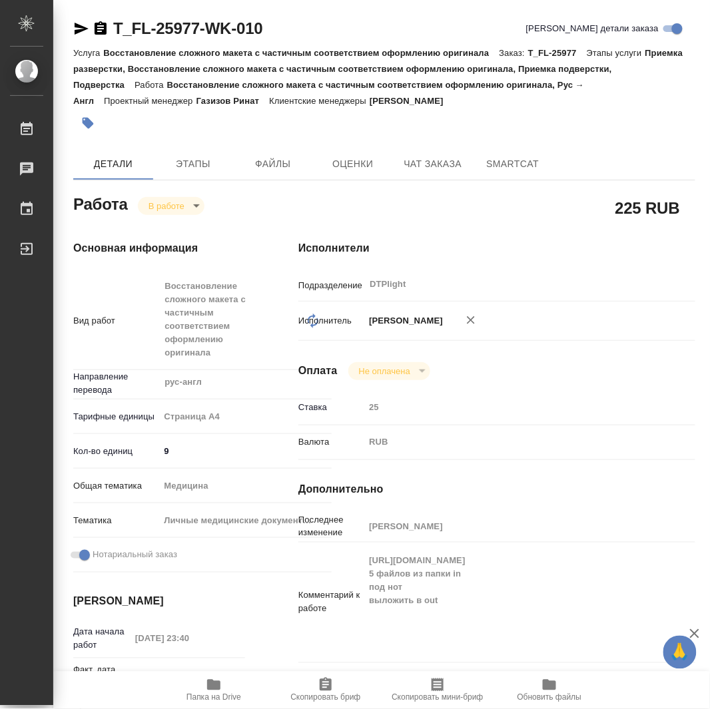
type textarea "x"
drag, startPoint x: 223, startPoint y: 689, endPoint x: 212, endPoint y: 683, distance: 12.5
click at [220, 689] on span "Папка на Drive" at bounding box center [214, 689] width 96 height 25
type textarea "x"
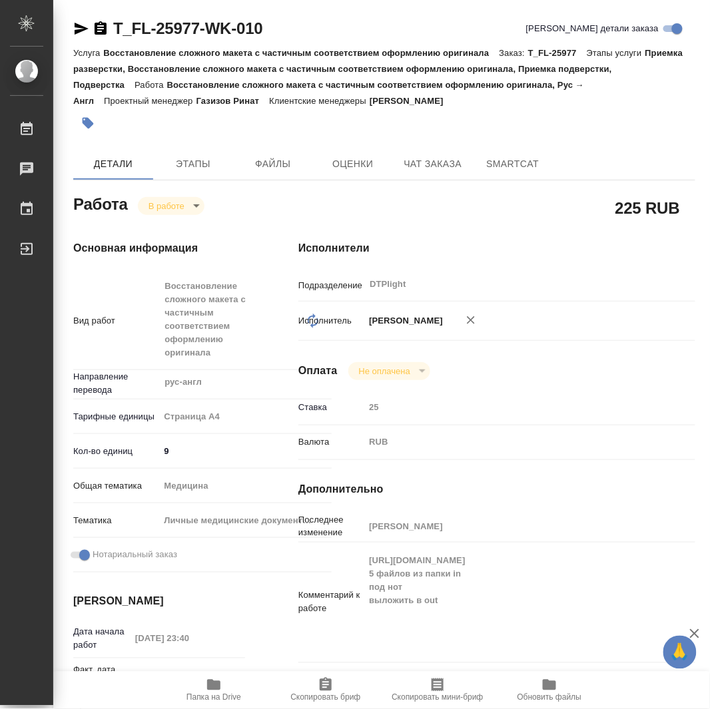
type textarea "x"
click at [217, 687] on icon "button" at bounding box center [213, 685] width 13 height 11
type textarea "x"
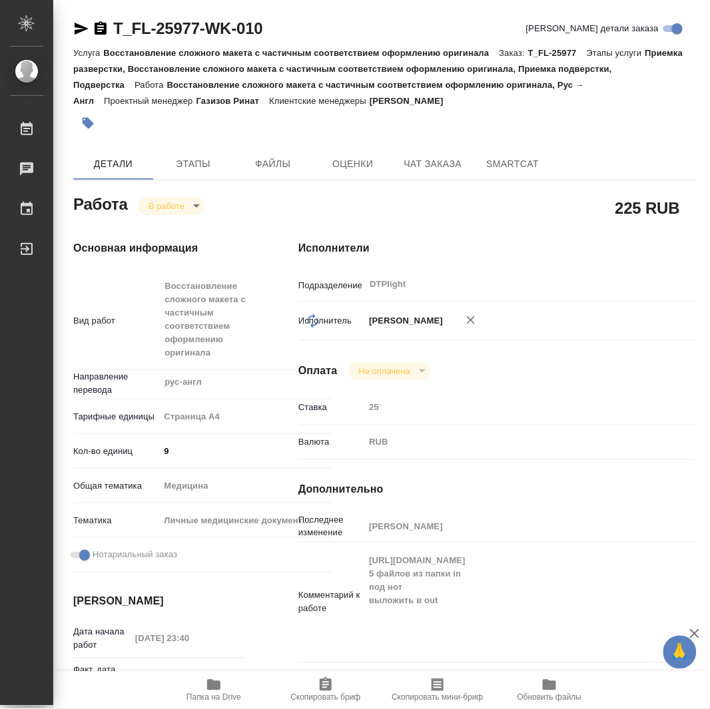
type textarea "x"
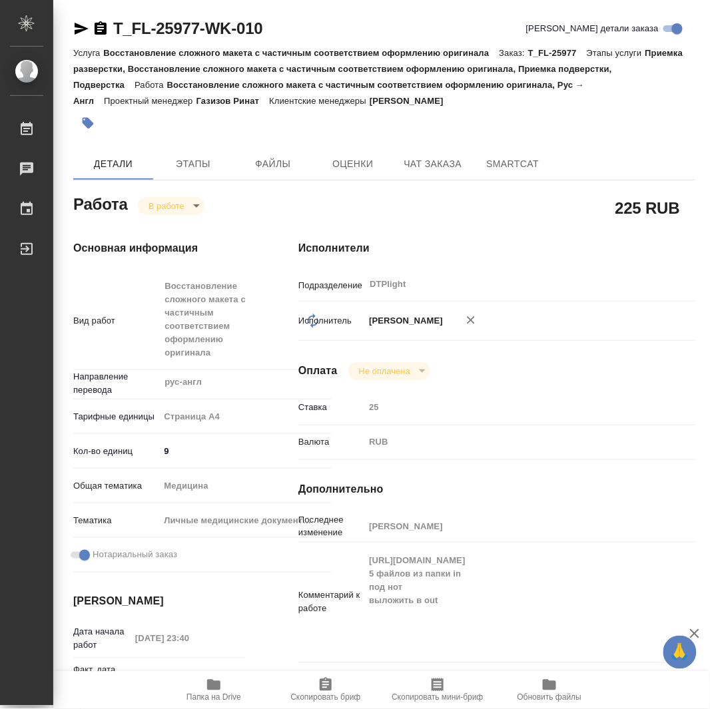
type textarea "x"
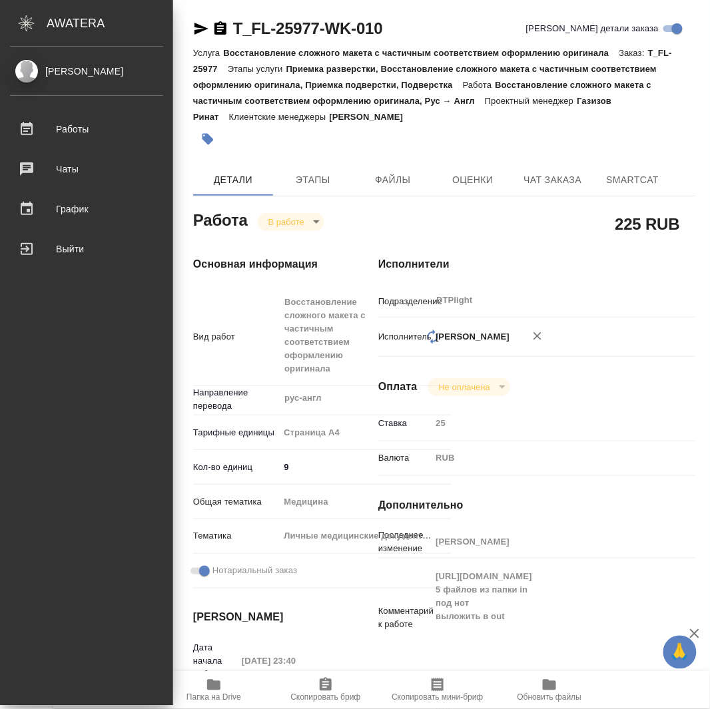
type textarea "x"
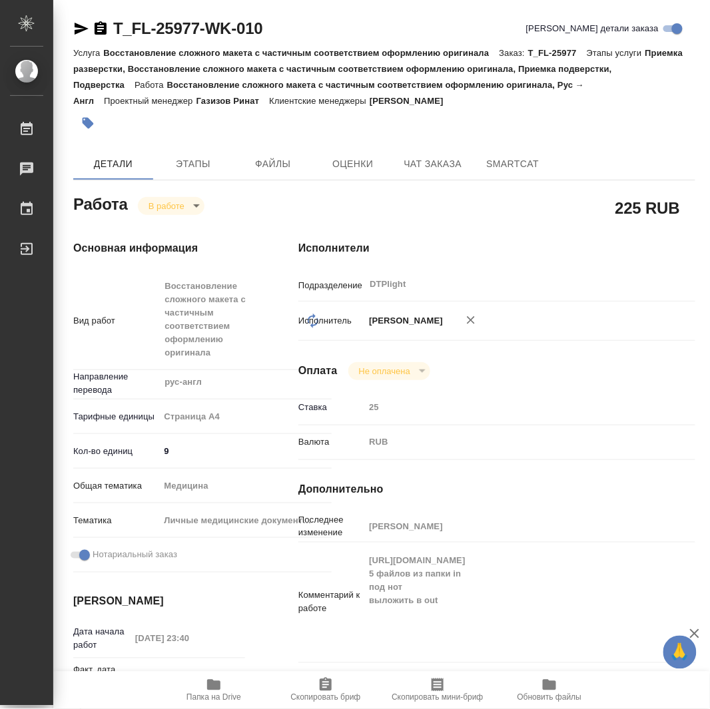
drag, startPoint x: 224, startPoint y: 678, endPoint x: 135, endPoint y: 696, distance: 91.1
click at [223, 679] on span "Папка на Drive" at bounding box center [214, 689] width 96 height 25
type textarea "x"
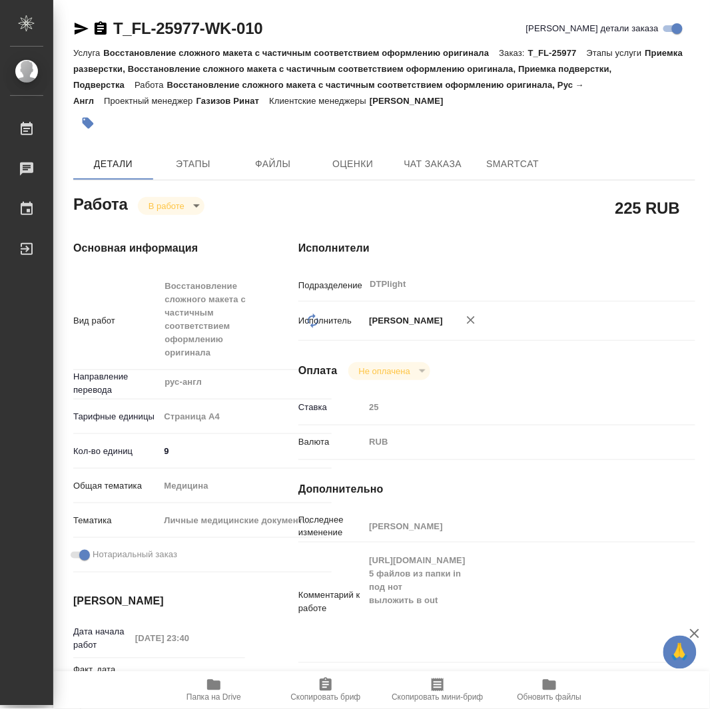
type textarea "x"
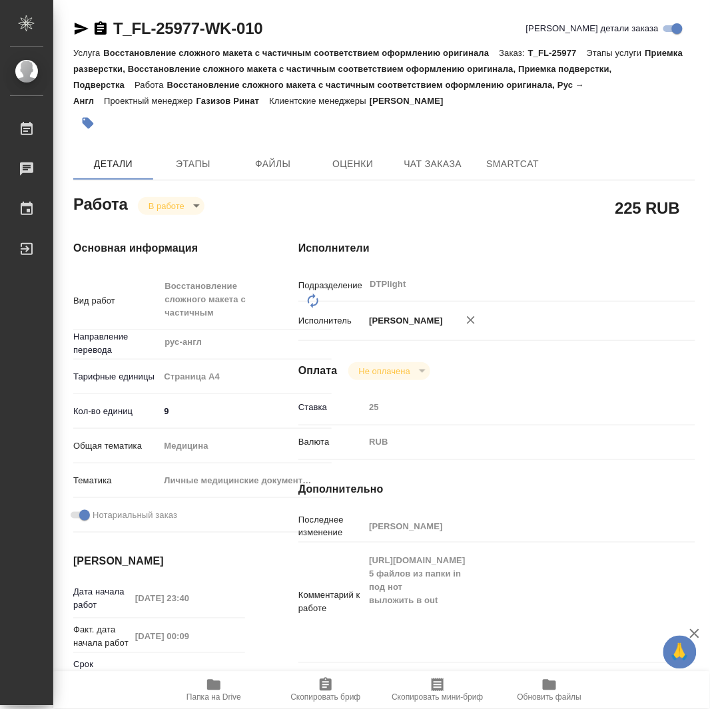
type textarea "x"
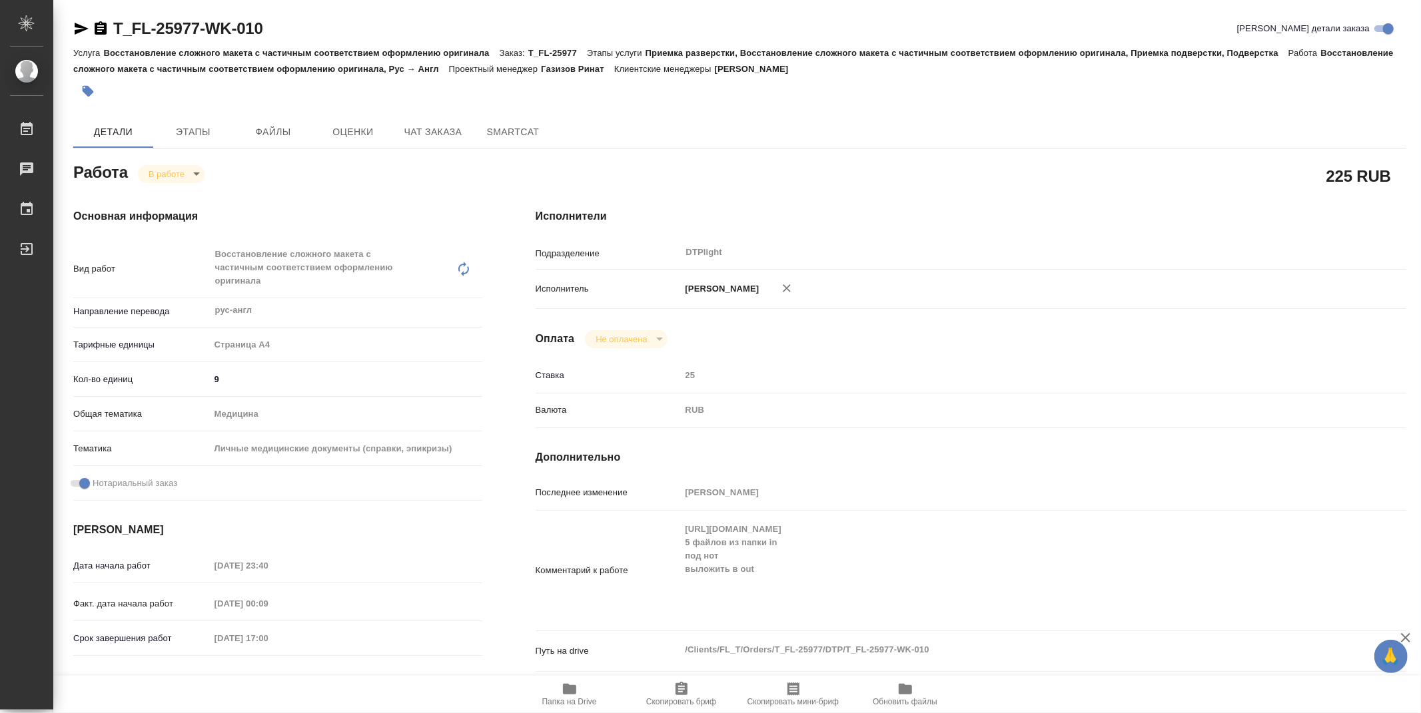
type textarea "x"
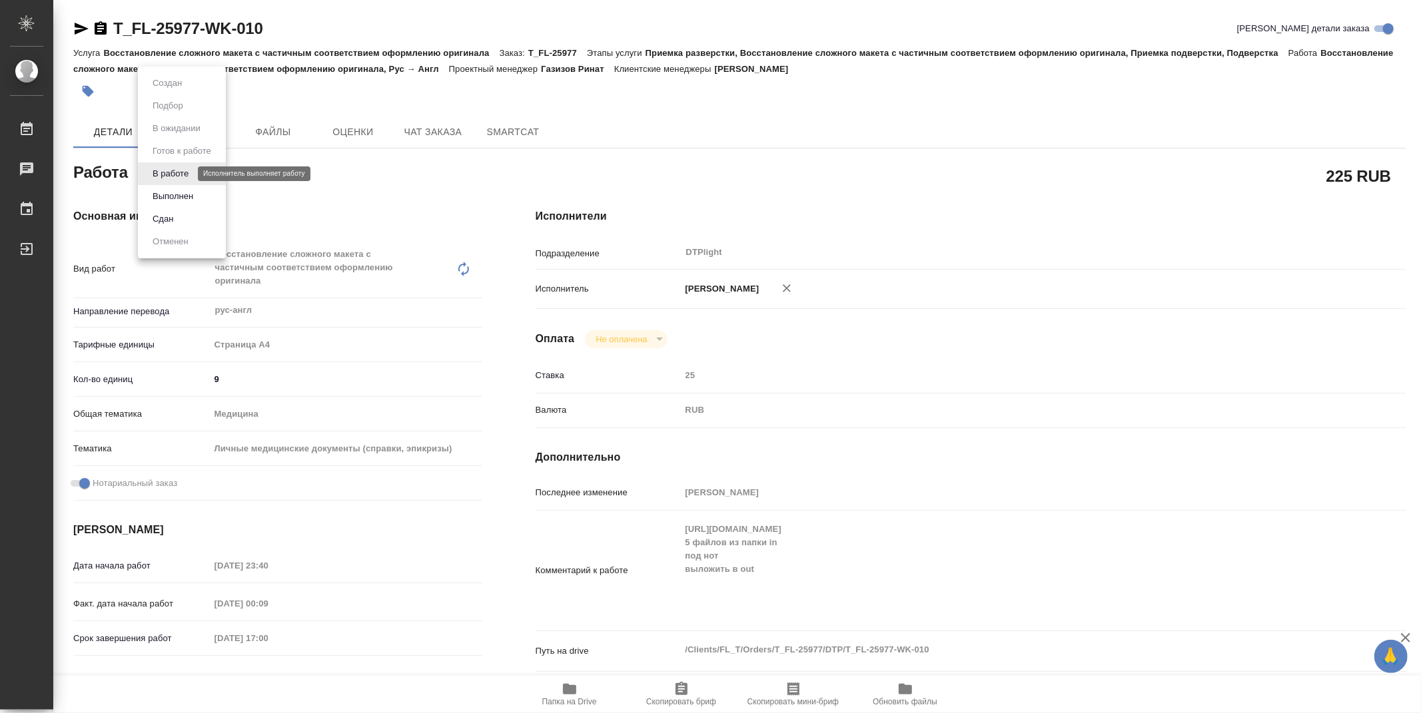
click at [161, 177] on body "🙏 .cls-1 fill:#fff; AWATERA Zubakova Viktoriya Работы 0 Чаты График Выйти T_FL-…" at bounding box center [710, 356] width 1421 height 713
click at [175, 197] on button "Выполнен" at bounding box center [173, 196] width 49 height 15
type textarea "x"
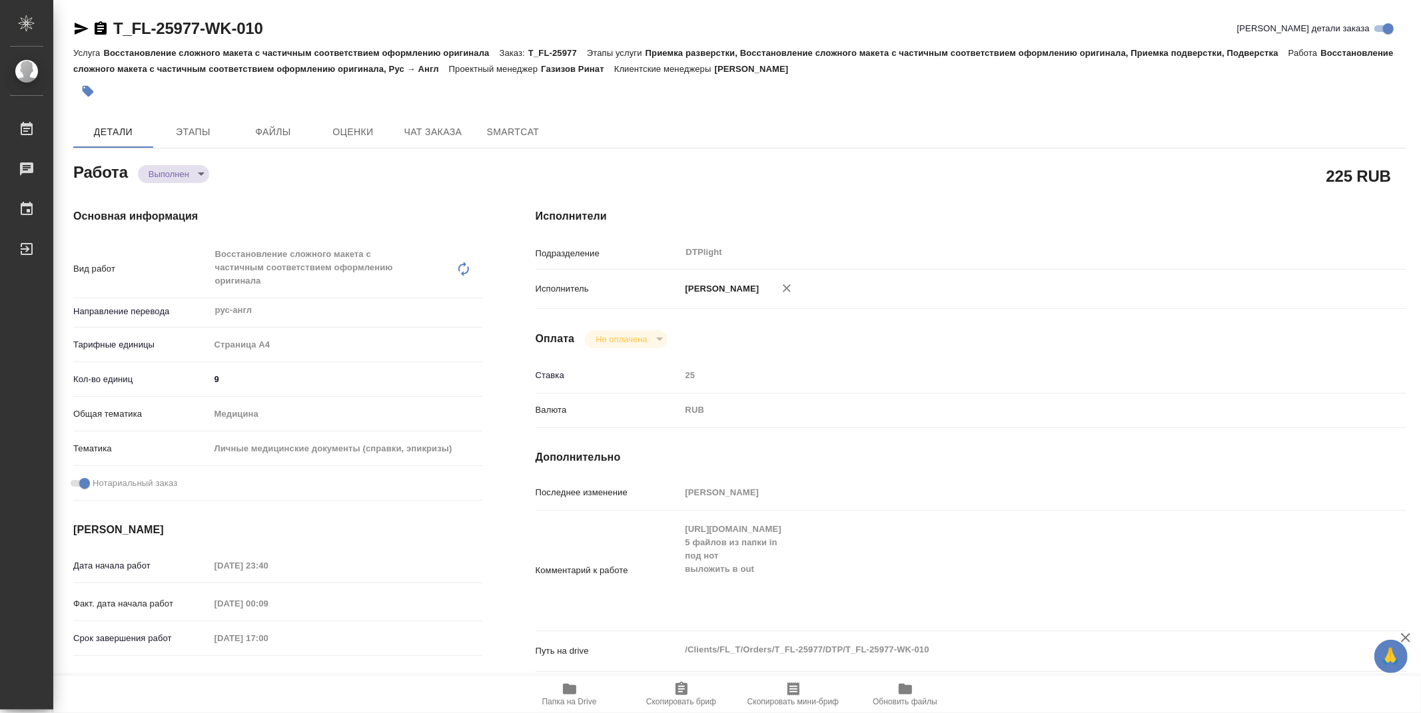
type textarea "x"
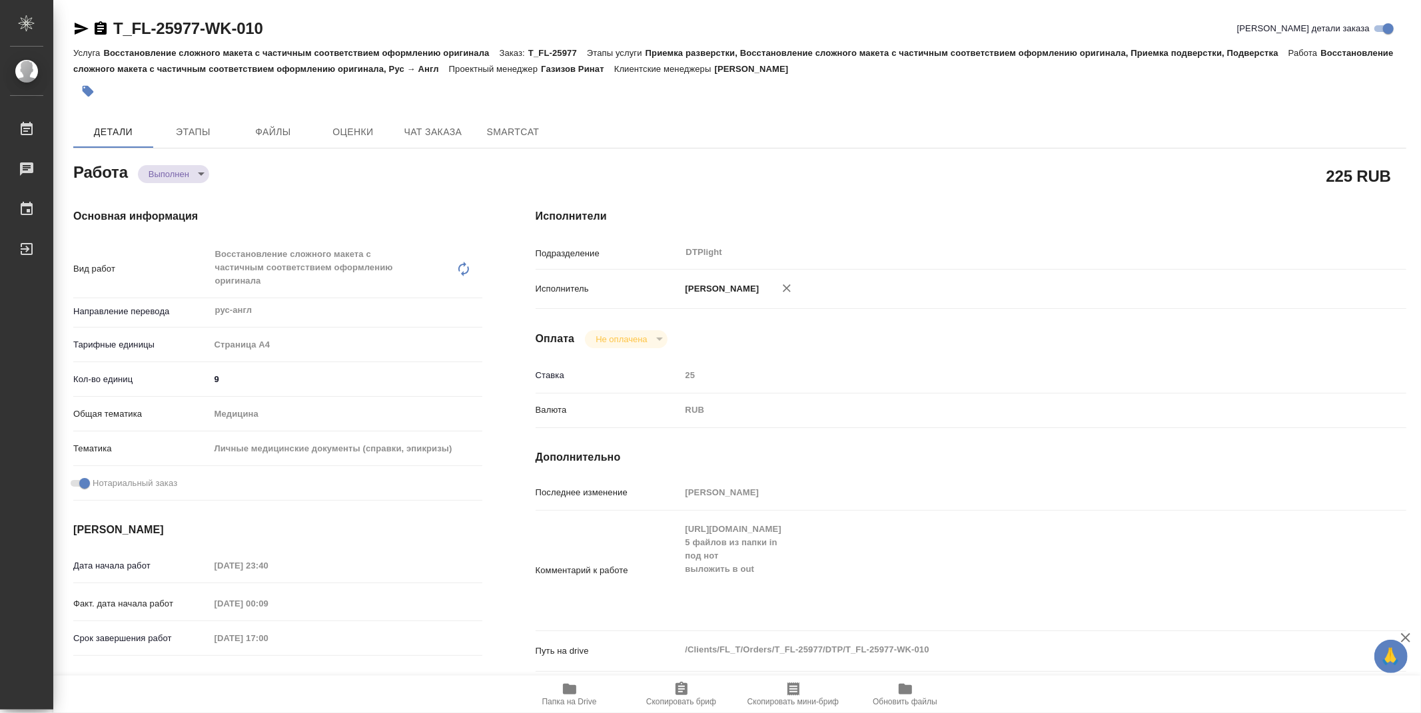
type textarea "x"
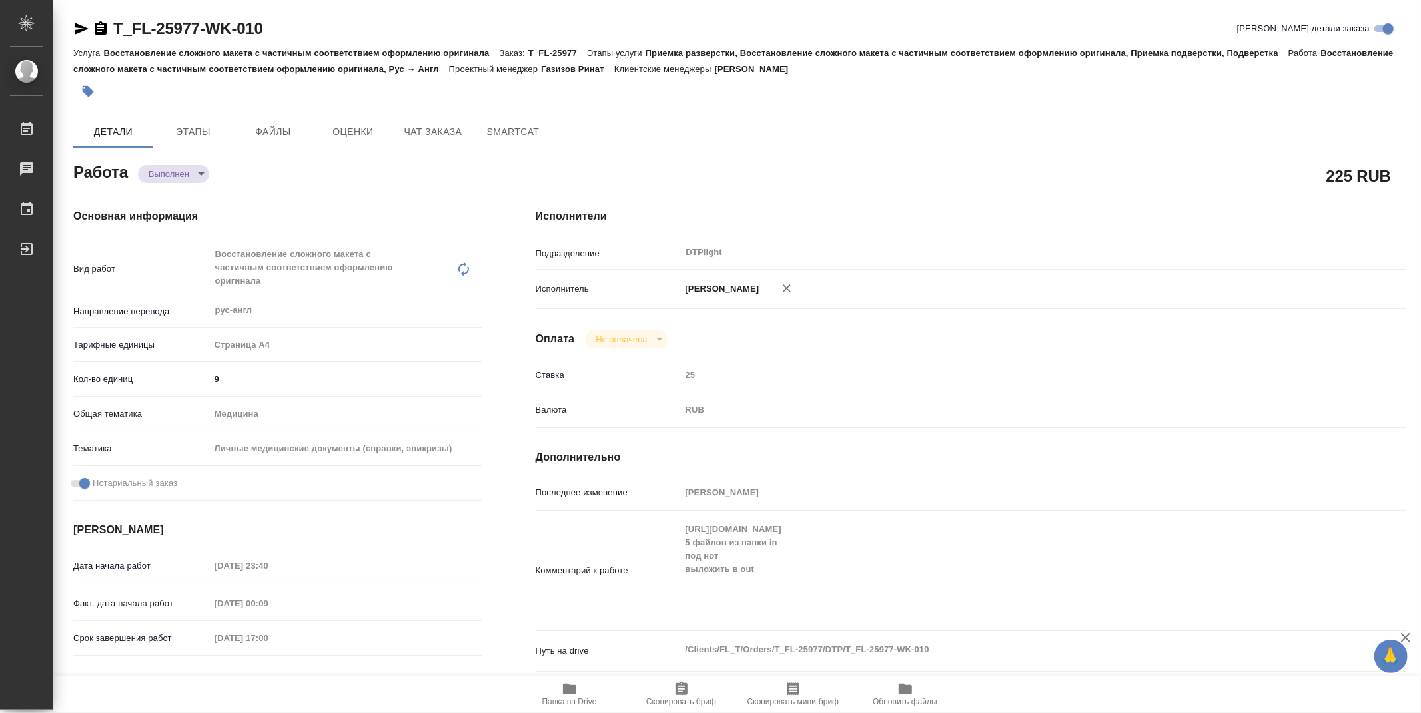
type textarea "x"
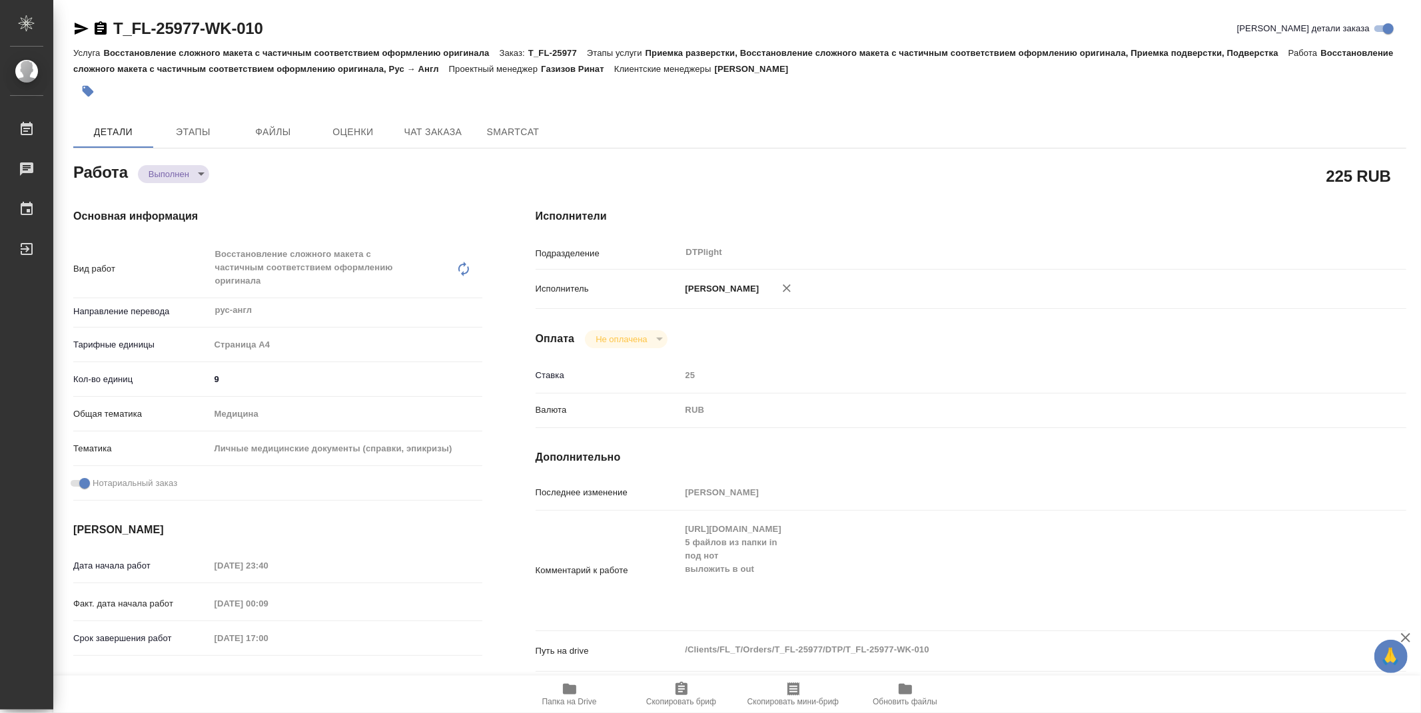
type textarea "x"
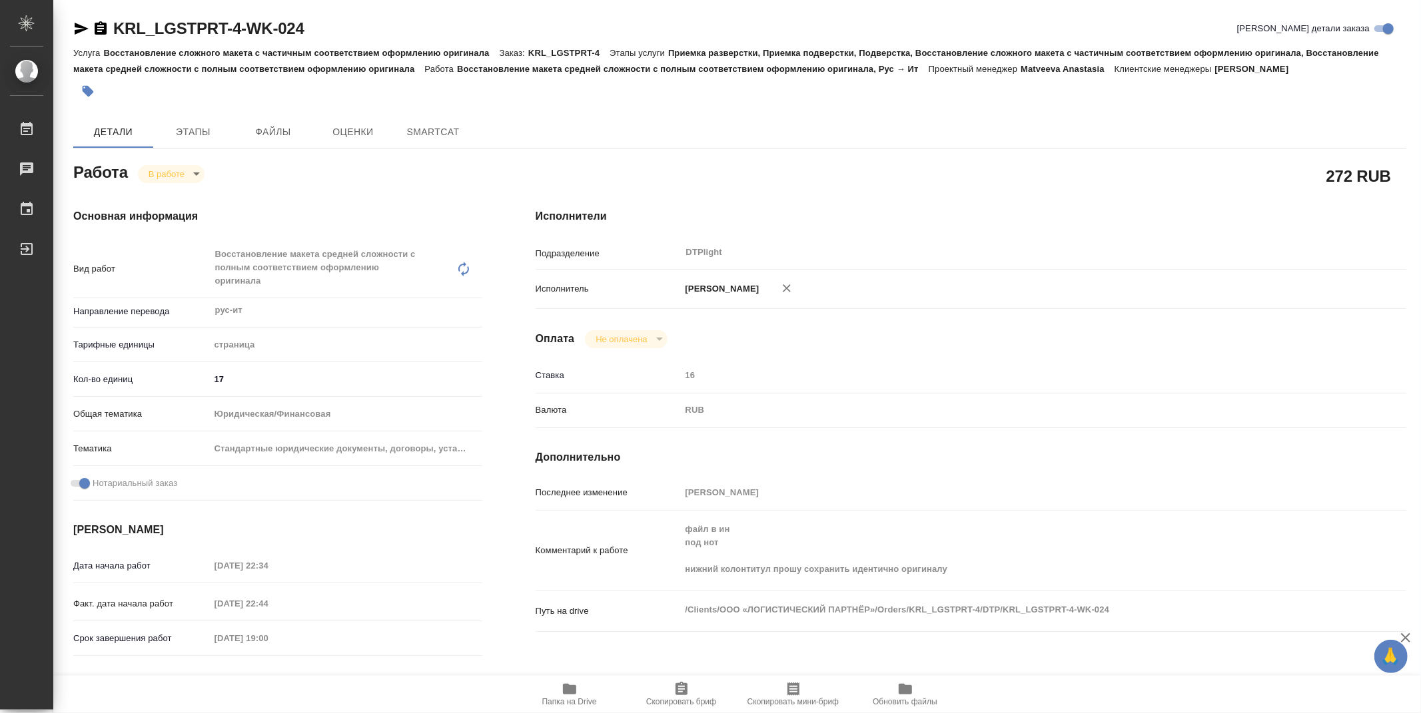
type textarea "x"
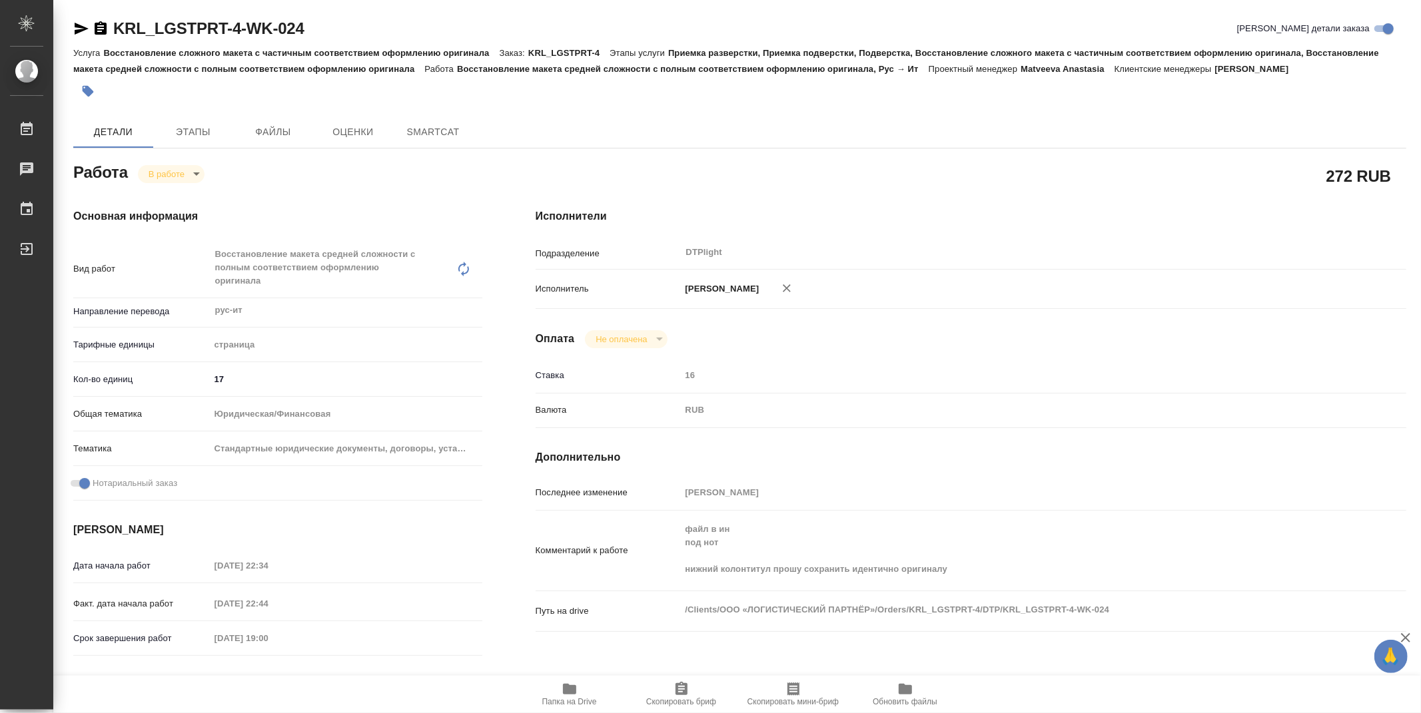
type textarea "x"
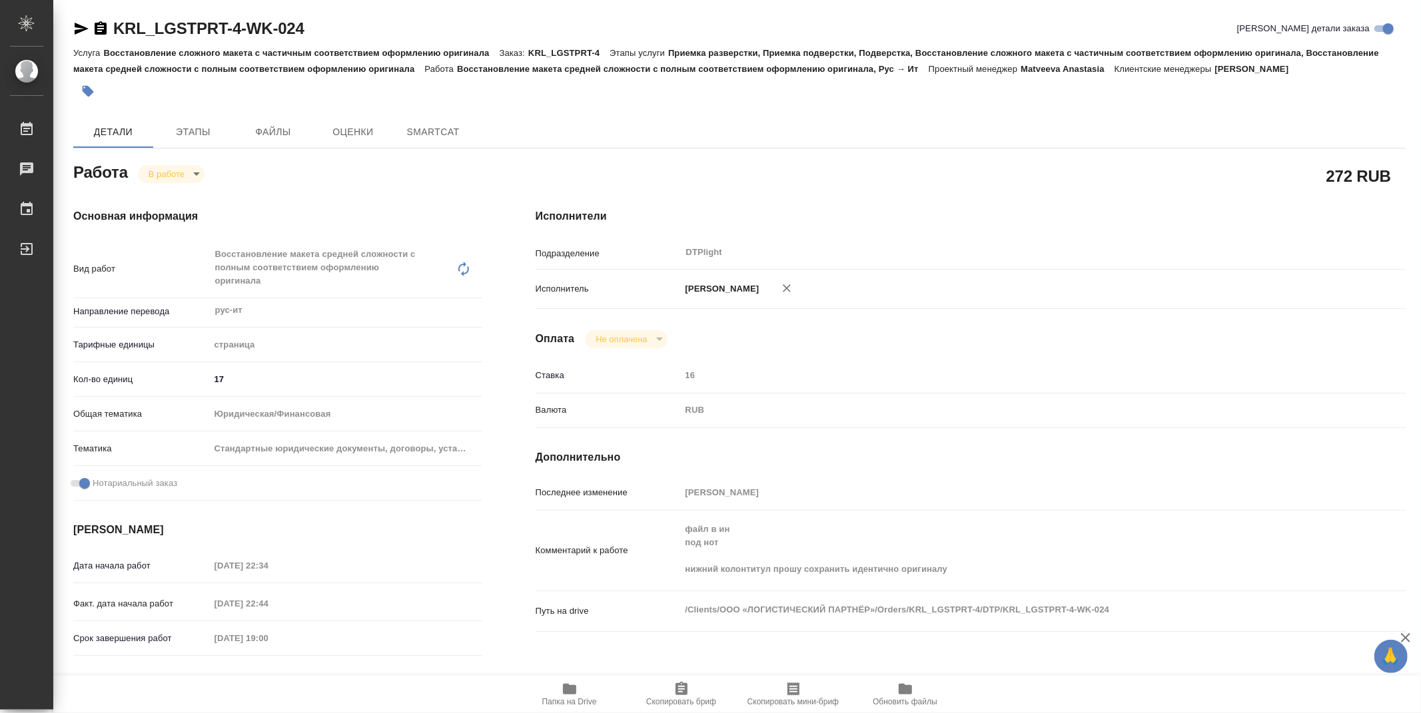
type textarea "x"
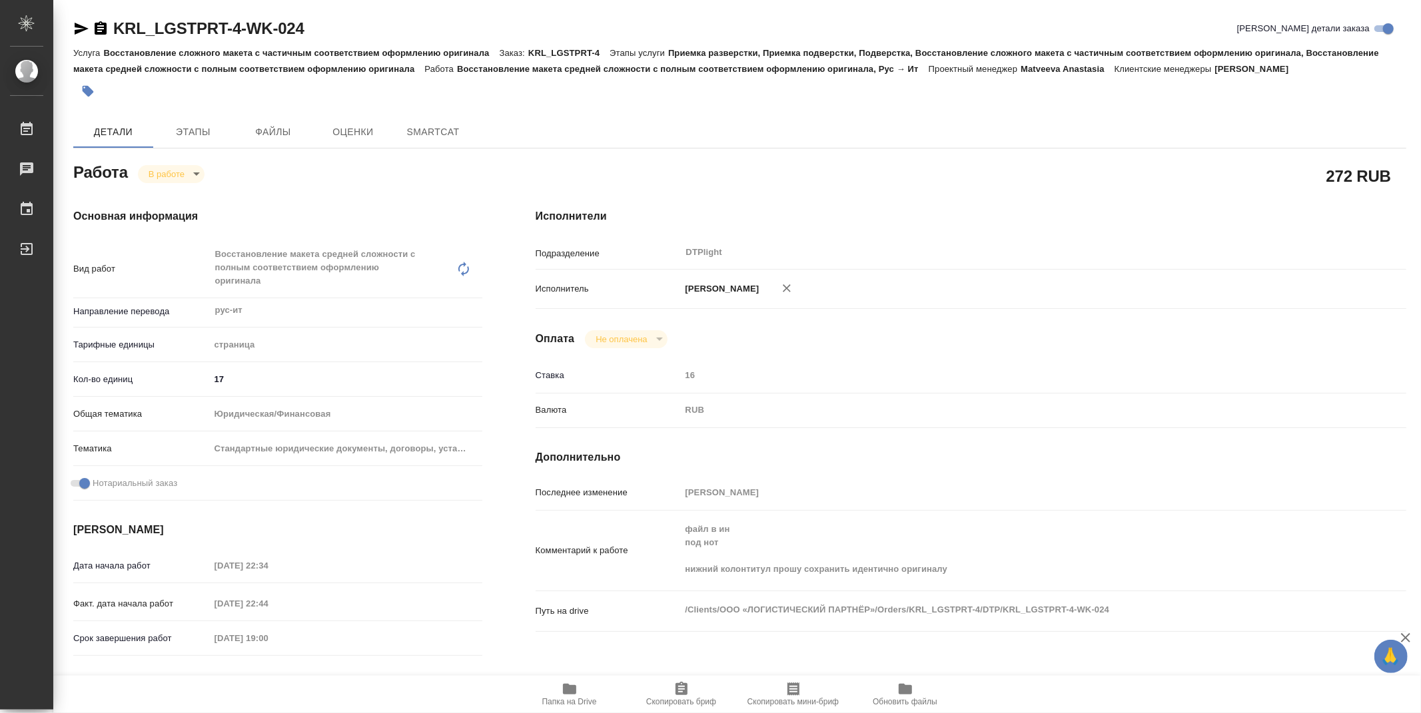
type textarea "x"
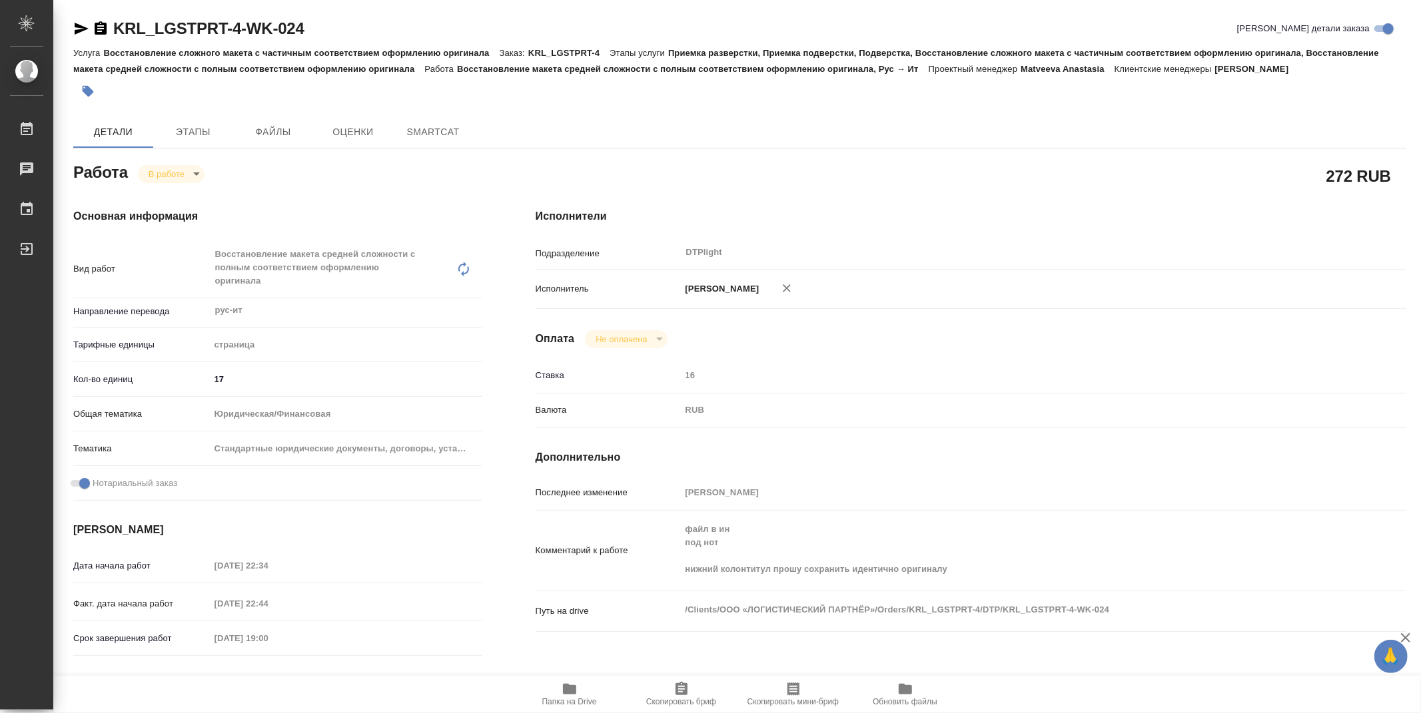
type textarea "x"
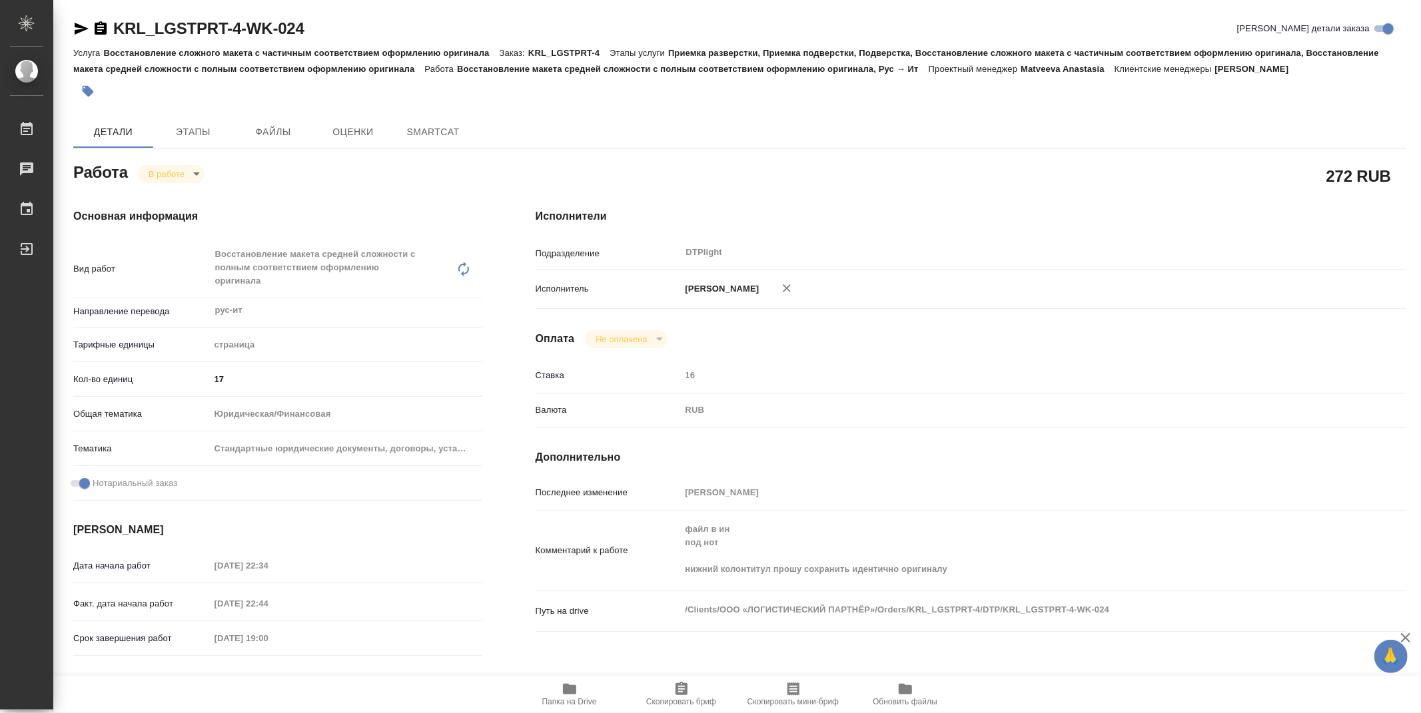
type textarea "x"
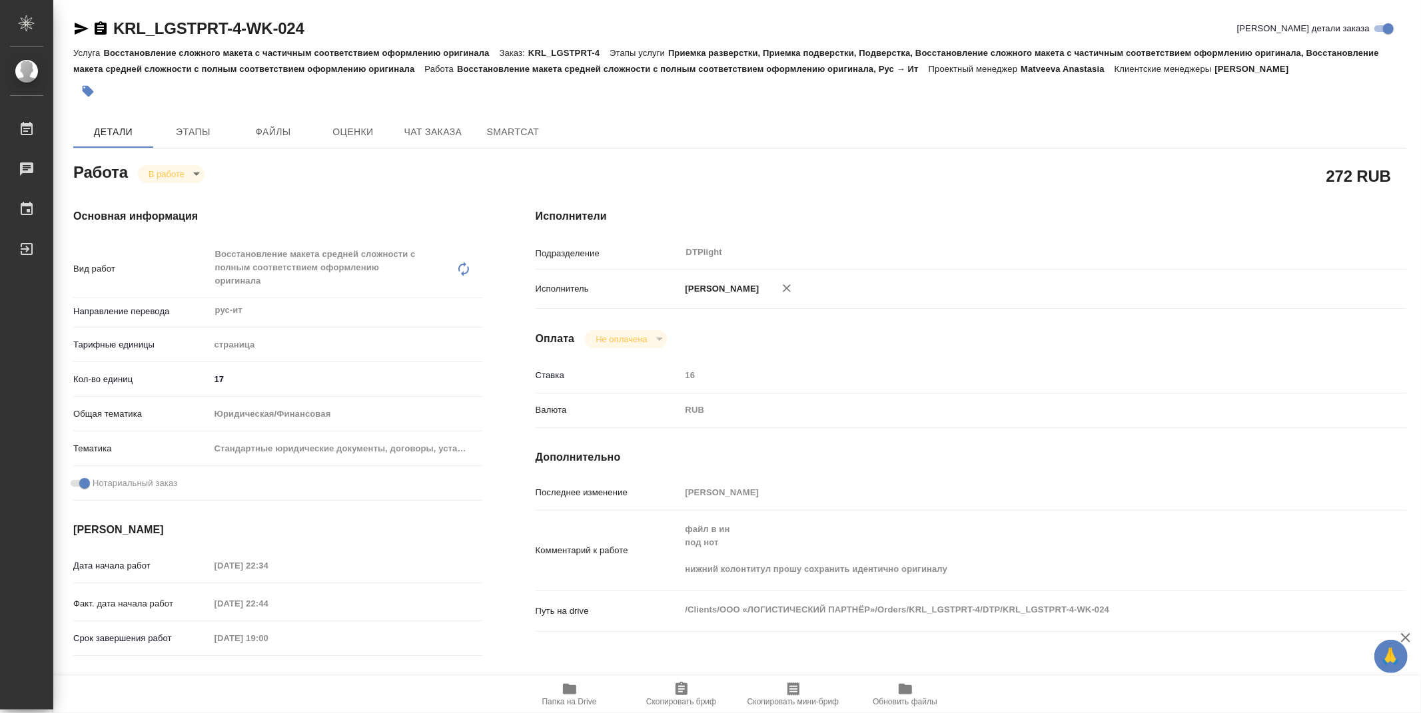
type textarea "x"
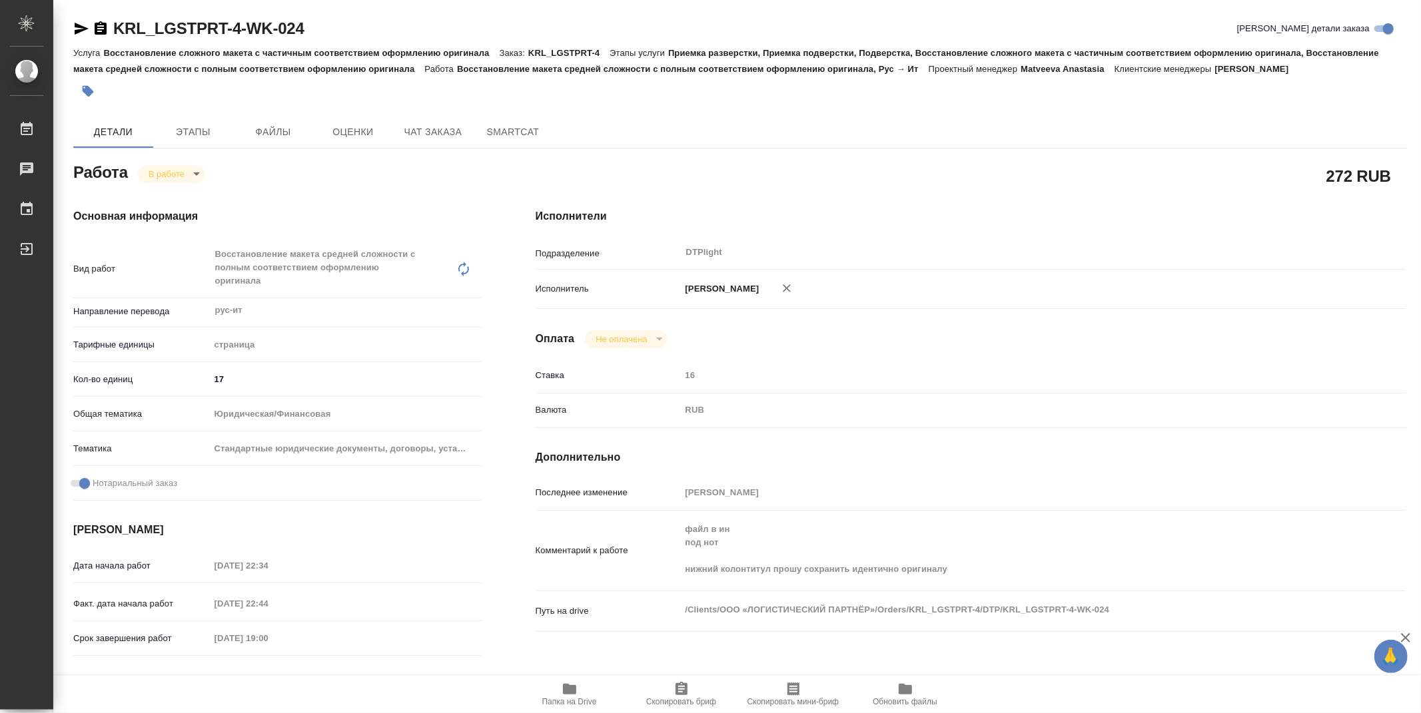
click at [592, 696] on span "Папка на Drive" at bounding box center [570, 693] width 96 height 25
type textarea "x"
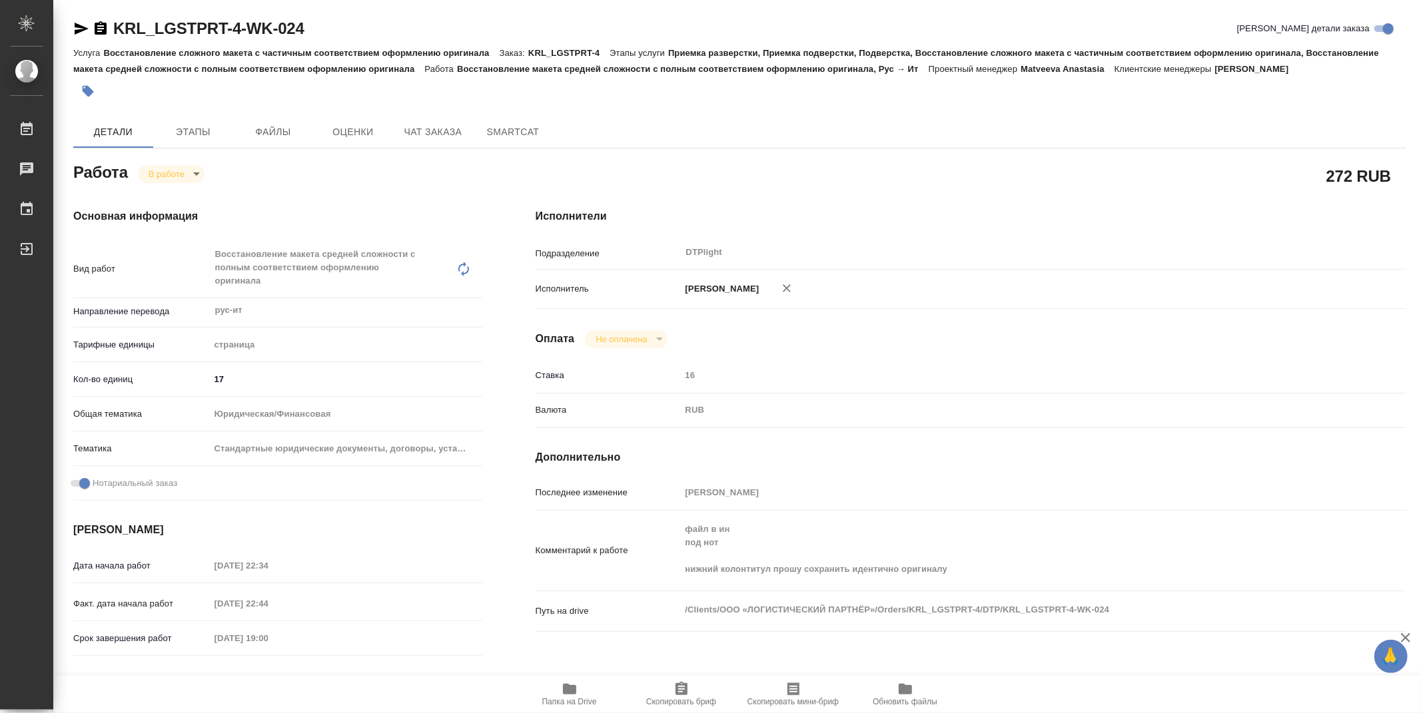
type textarea "x"
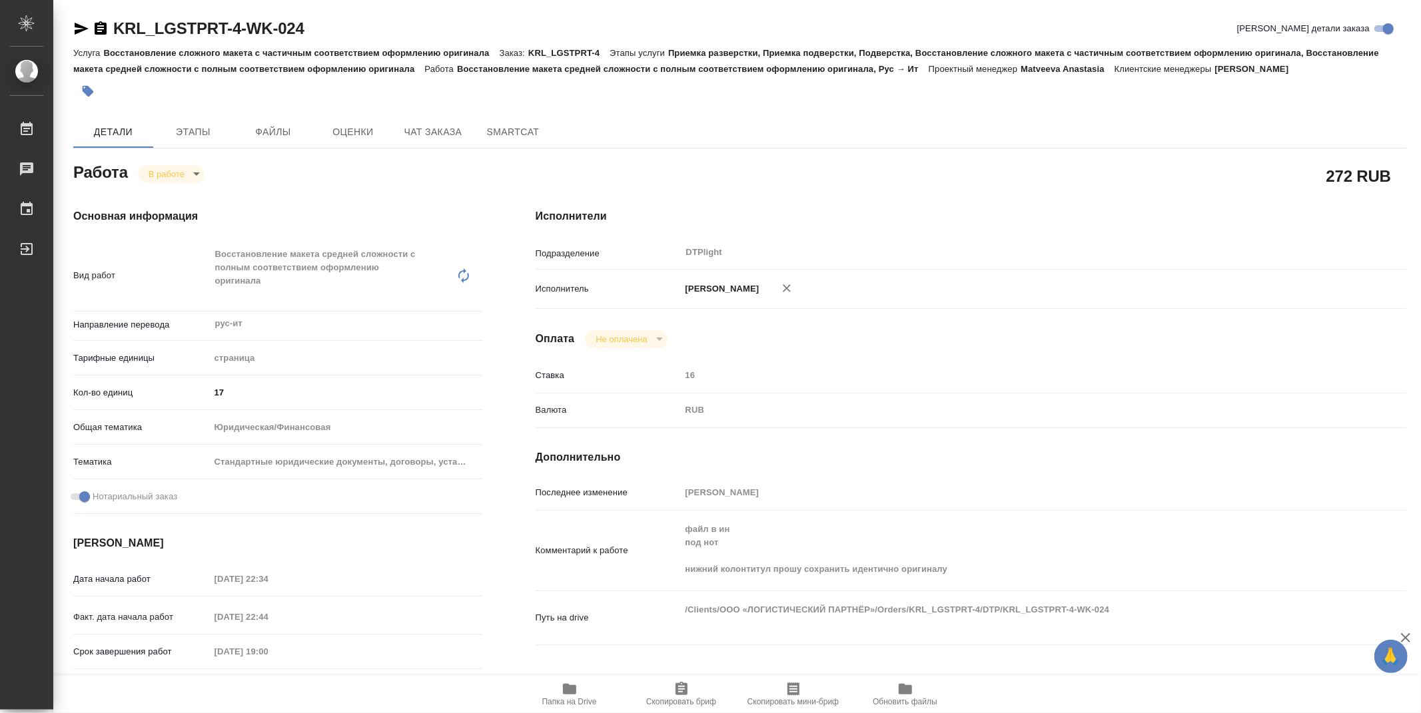
type textarea "x"
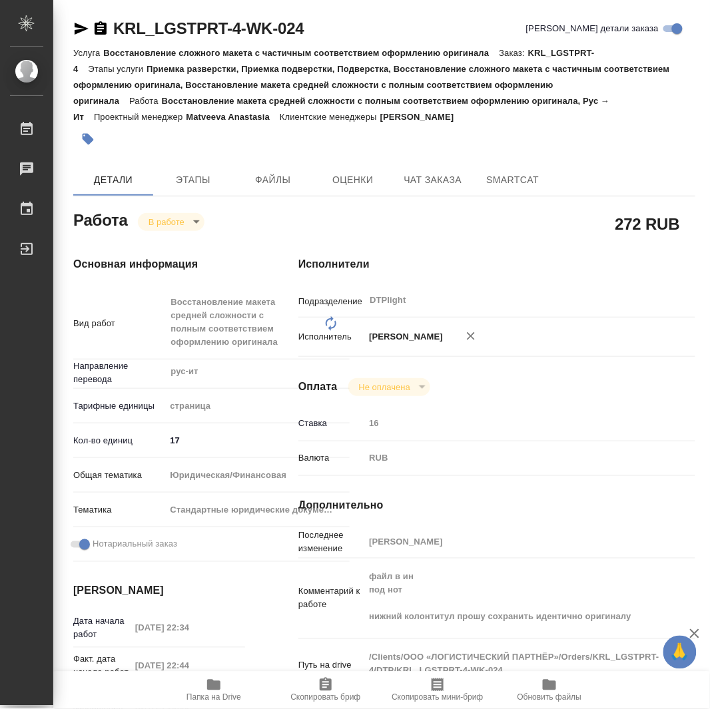
type textarea "x"
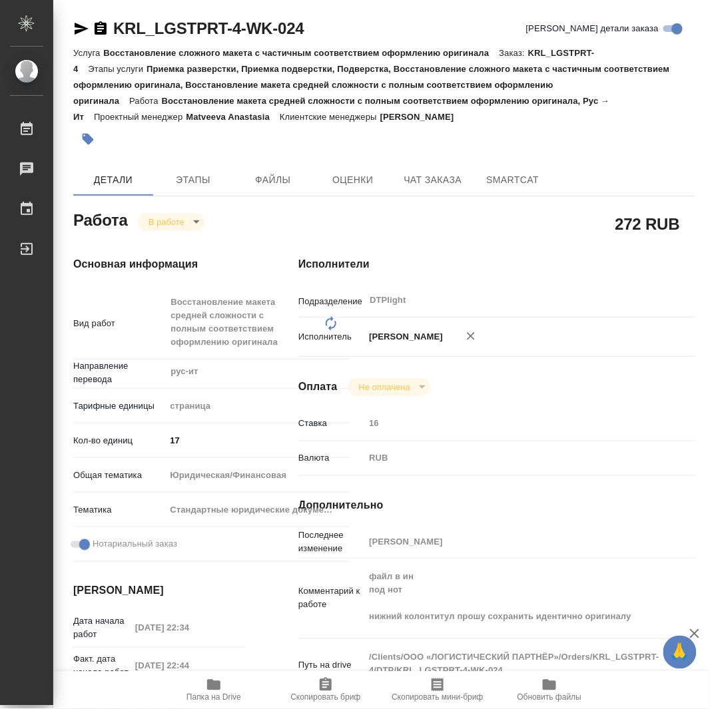
type textarea "x"
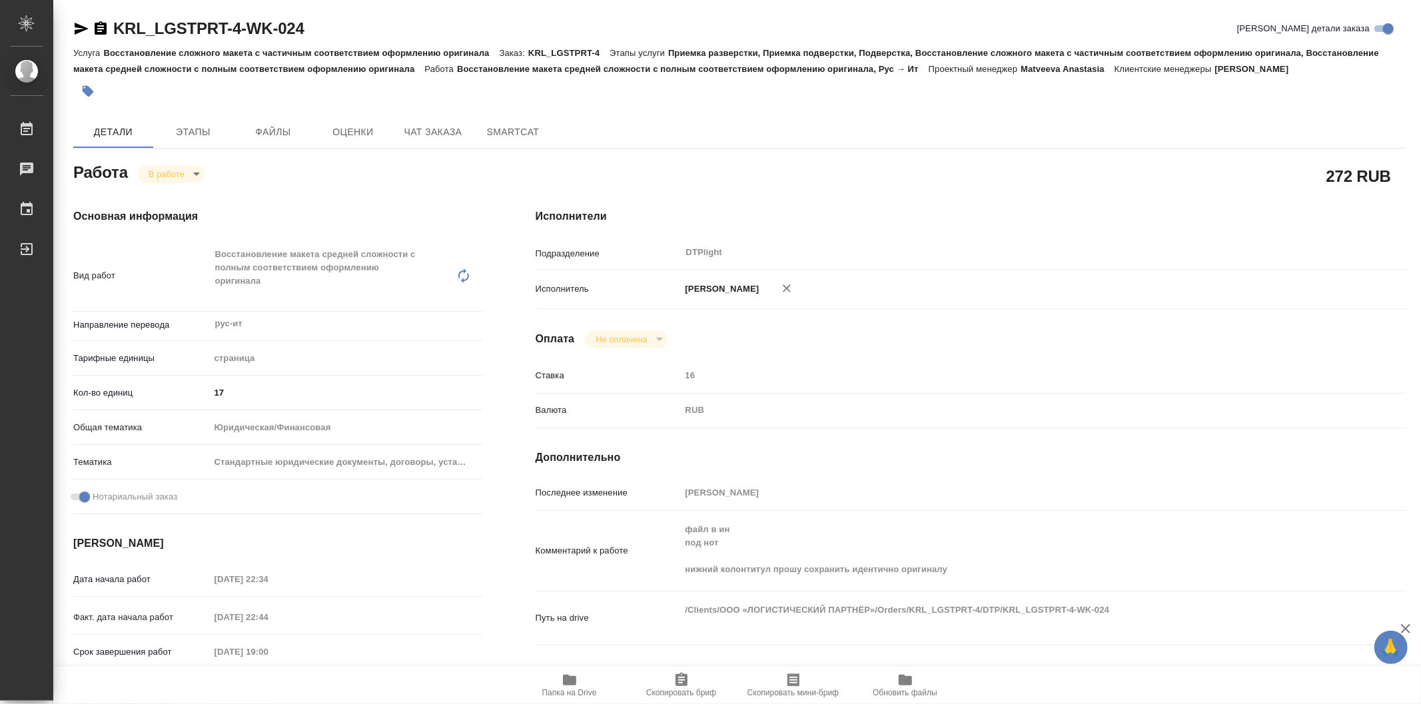
type textarea "x"
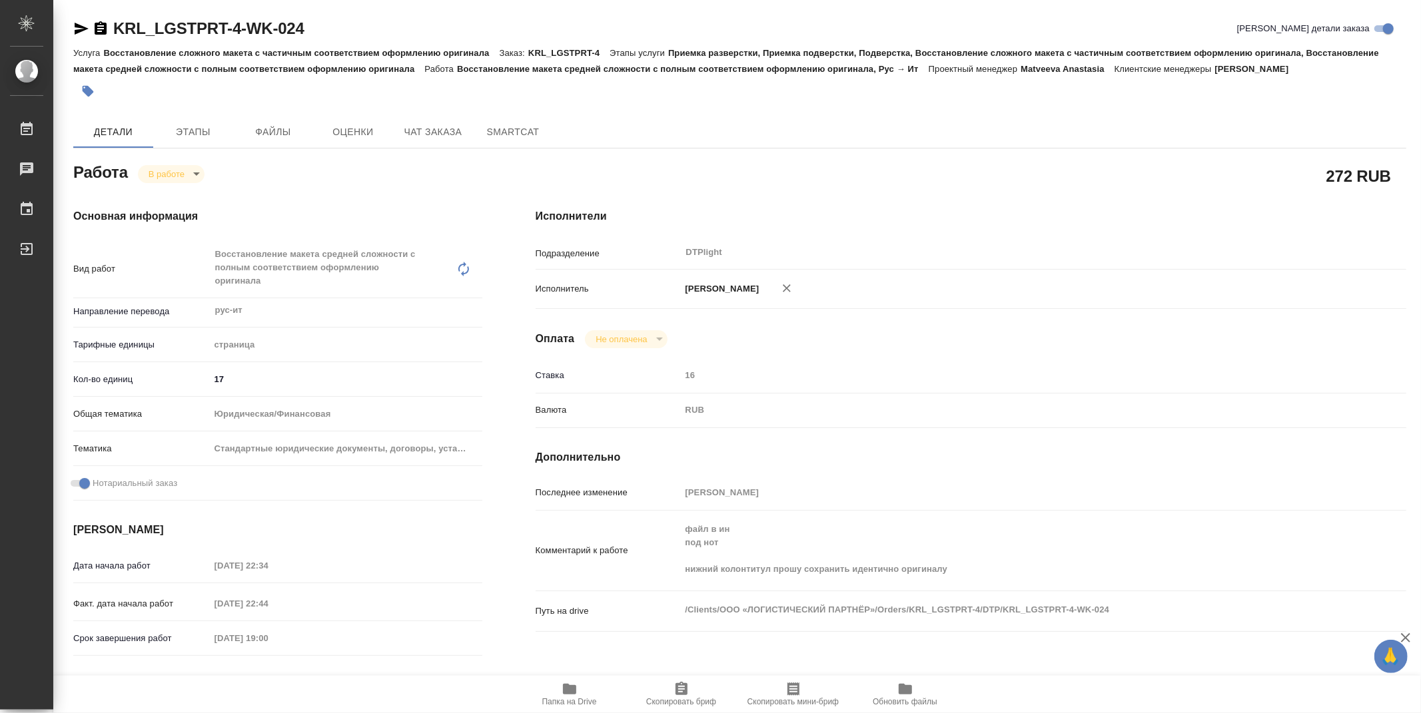
type textarea "x"
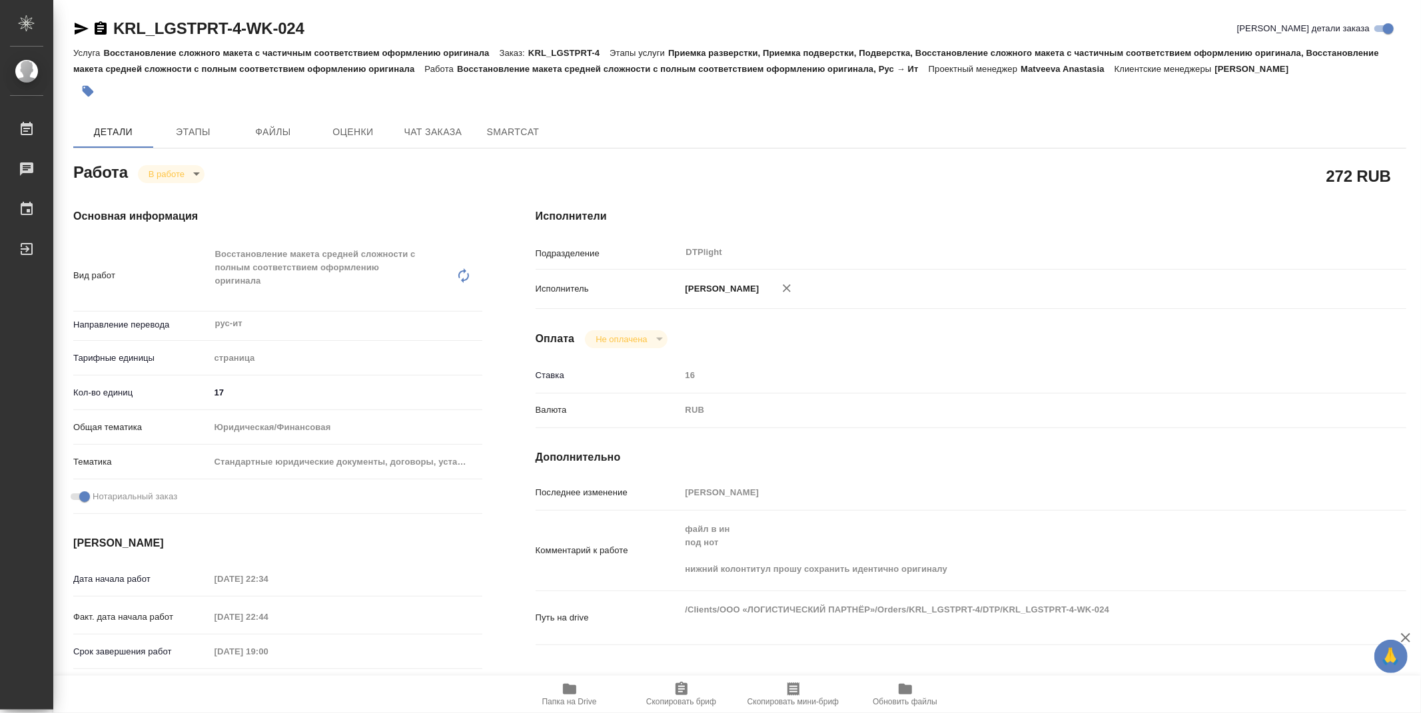
type textarea "x"
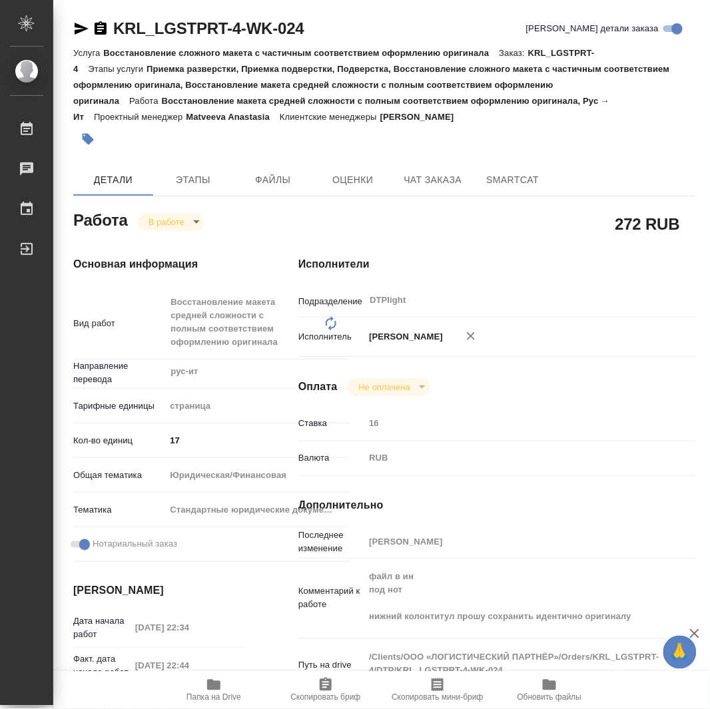
type textarea "x"
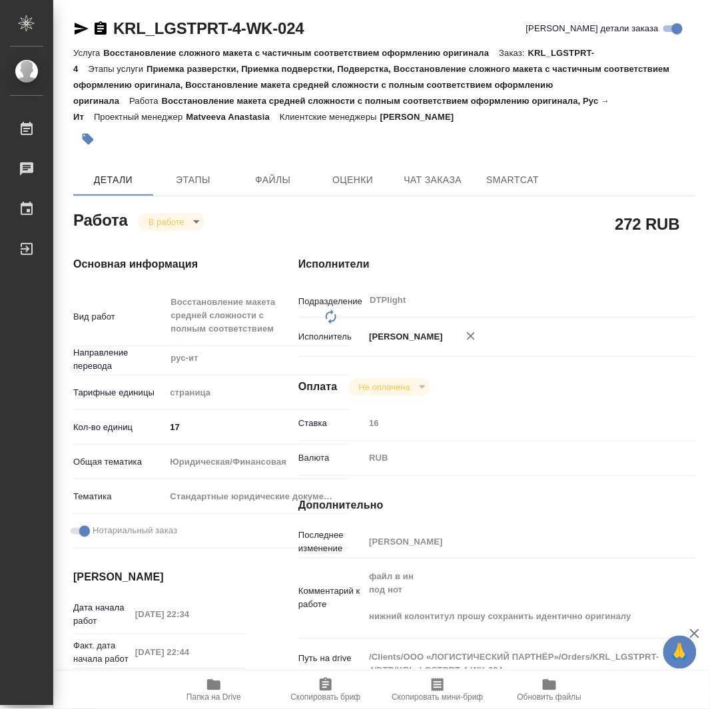
type textarea "x"
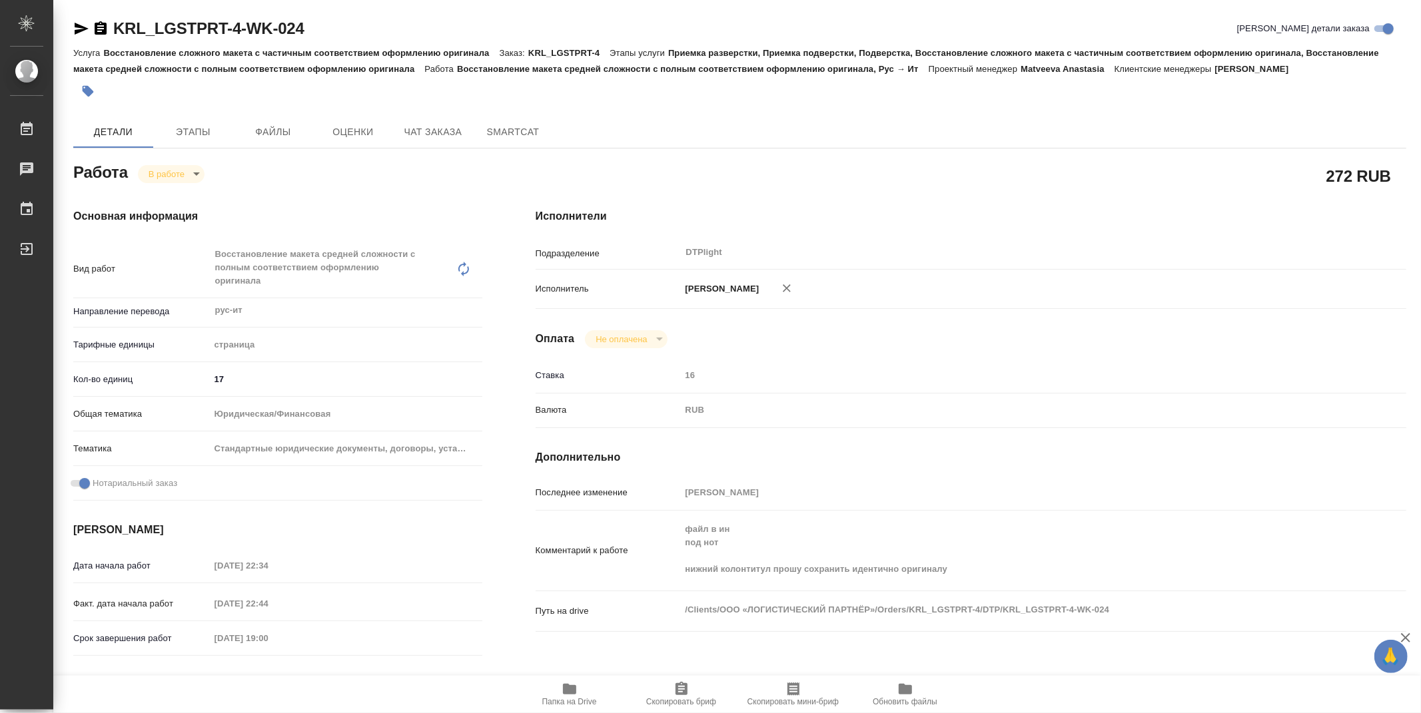
type textarea "x"
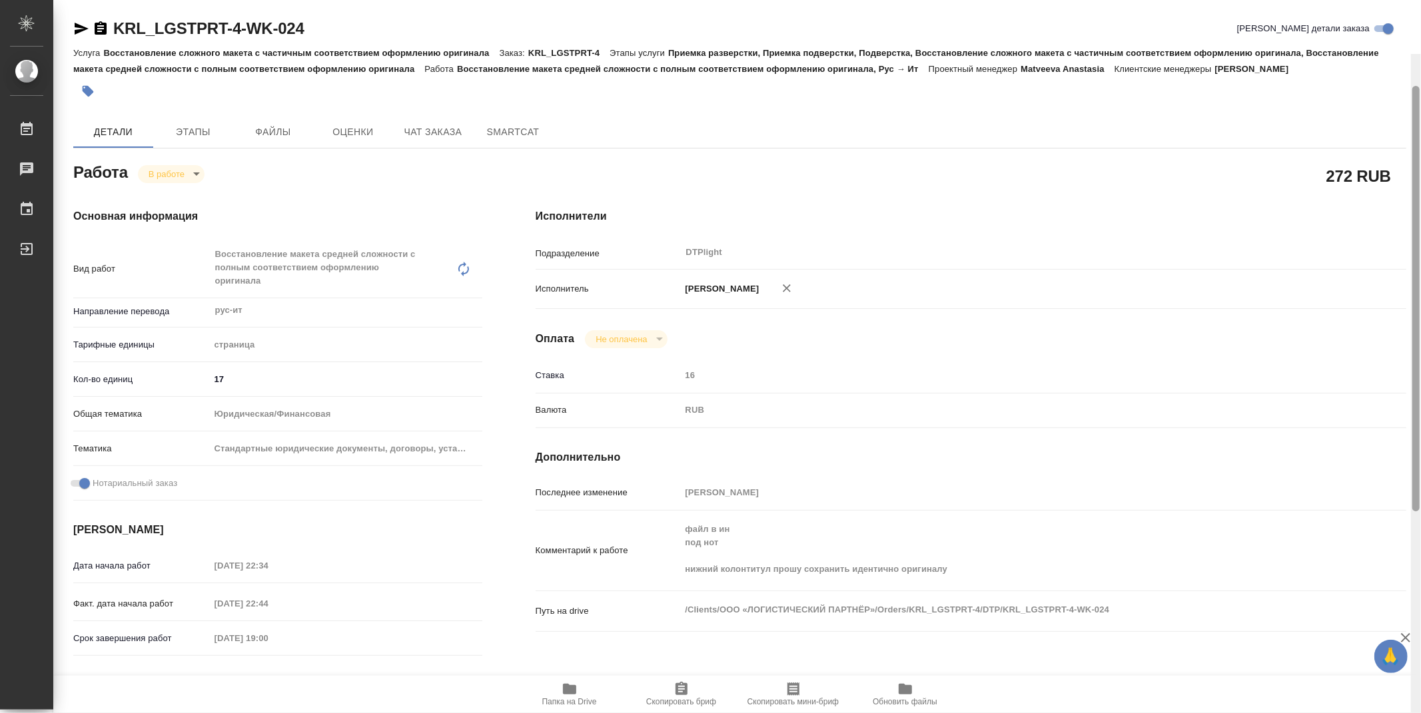
drag, startPoint x: 1417, startPoint y: 455, endPoint x: 1380, endPoint y: 236, distance: 221.6
click at [1409, 277] on div "KRL_LGSTPRT-4-WK-024 Кратко детали заказа Услуга Восстановление сложного макета…" at bounding box center [737, 356] width 1368 height 713
drag, startPoint x: 1415, startPoint y: 423, endPoint x: 745, endPoint y: 41, distance: 771.2
click at [1407, 41] on div "KRL_LGSTPRT-4-WK-024 Кратко детали заказа Услуга Восстановление сложного макета…" at bounding box center [737, 356] width 1368 height 713
drag, startPoint x: 91, startPoint y: 33, endPoint x: 72, endPoint y: 31, distance: 18.8
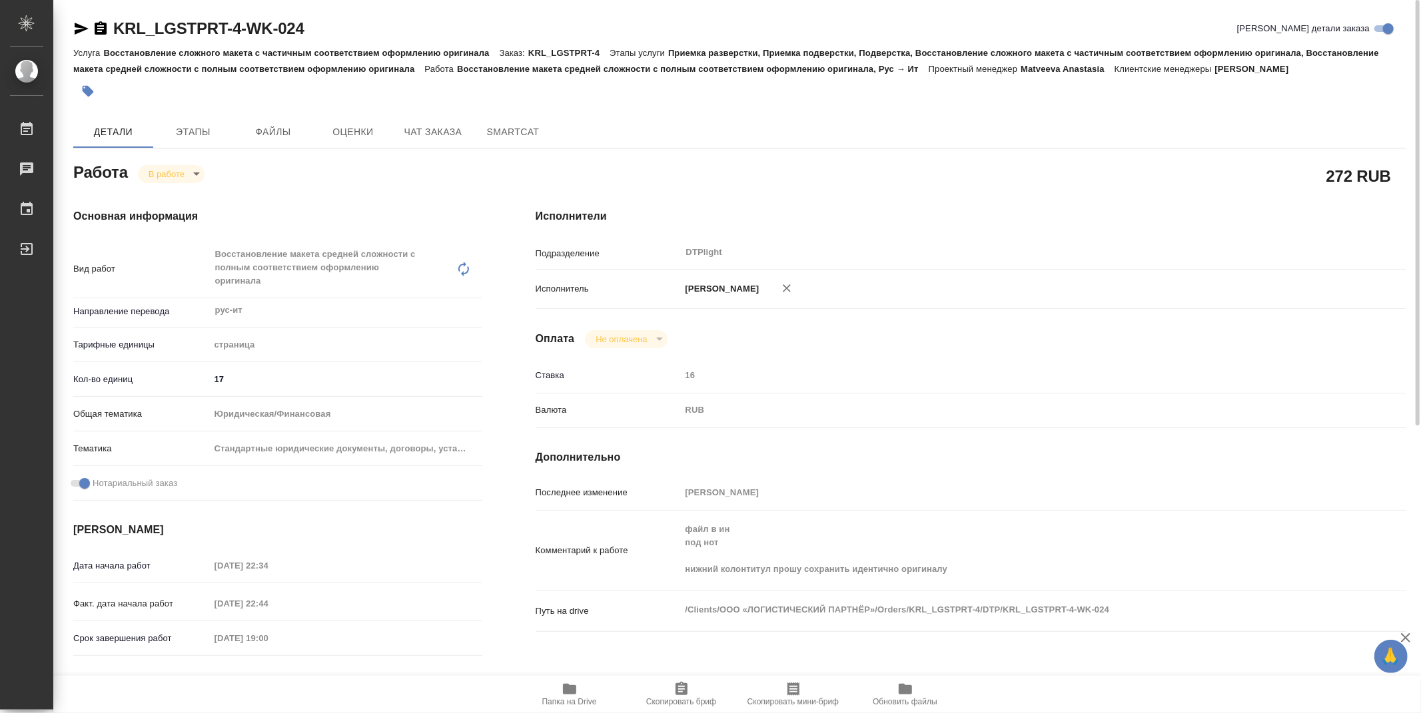
click at [89, 33] on div at bounding box center [90, 29] width 35 height 16
click at [73, 31] on icon "button" at bounding box center [81, 29] width 16 height 16
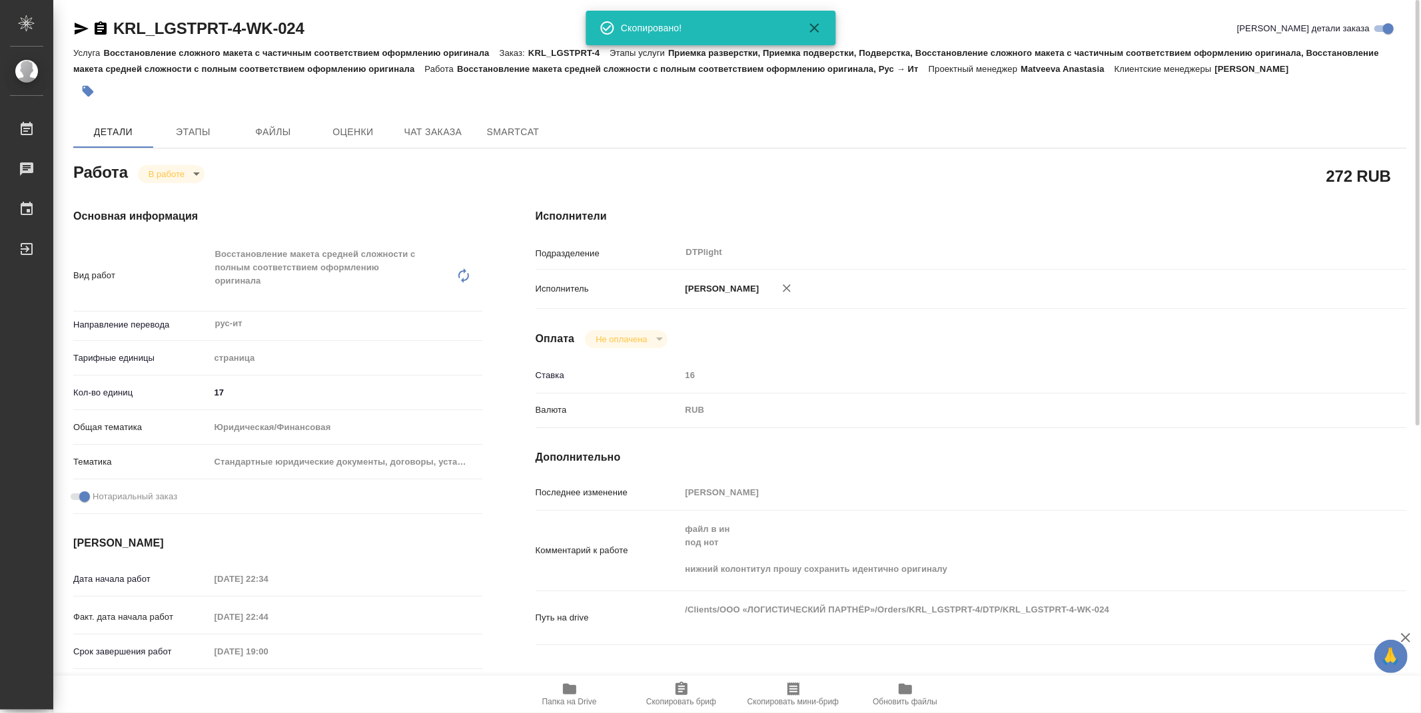
type textarea "x"
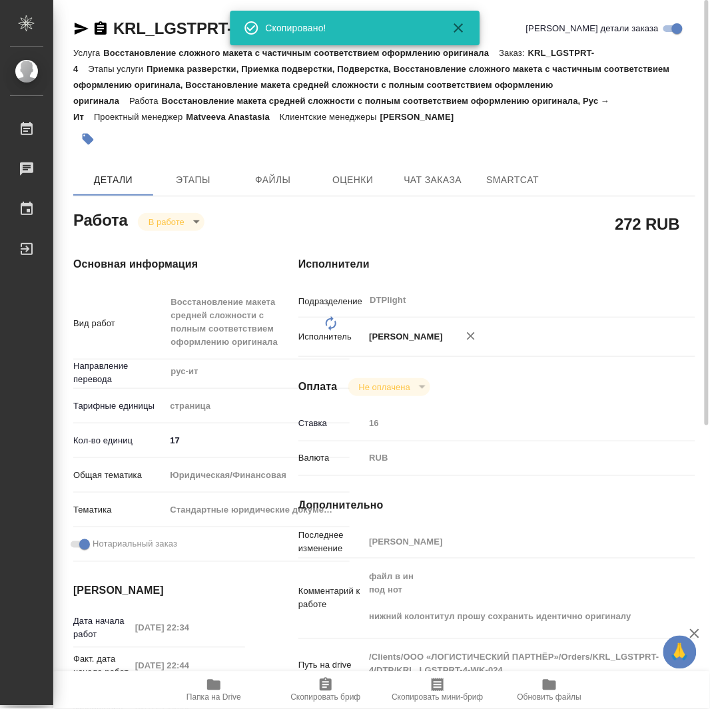
type textarea "x"
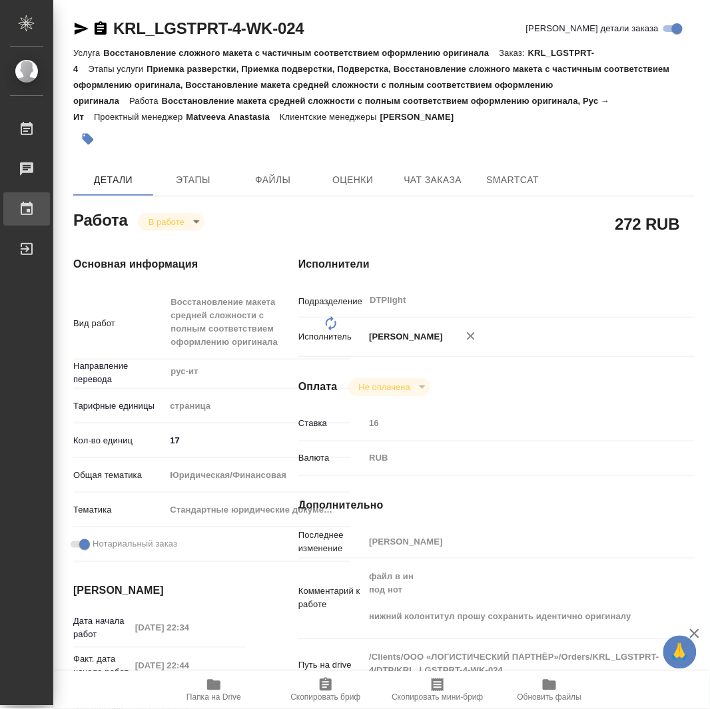
type textarea "x"
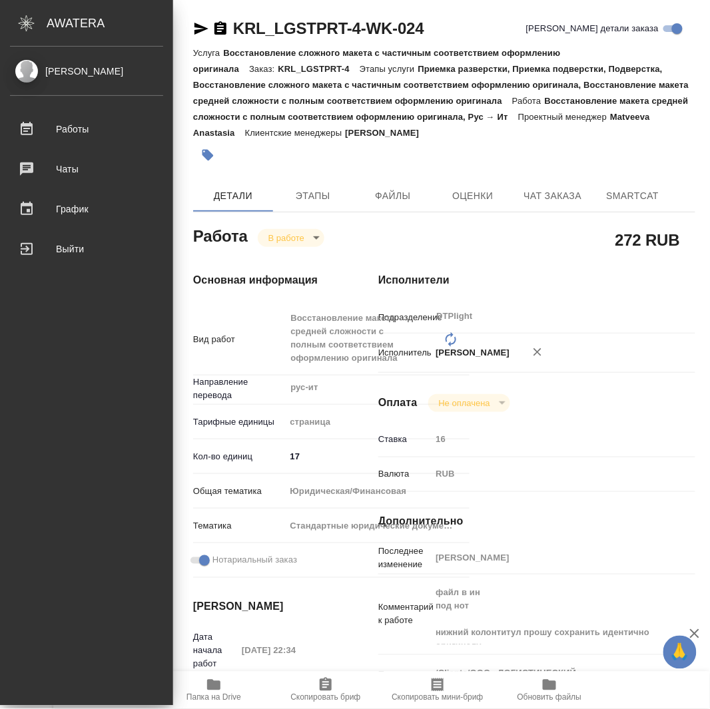
type textarea "x"
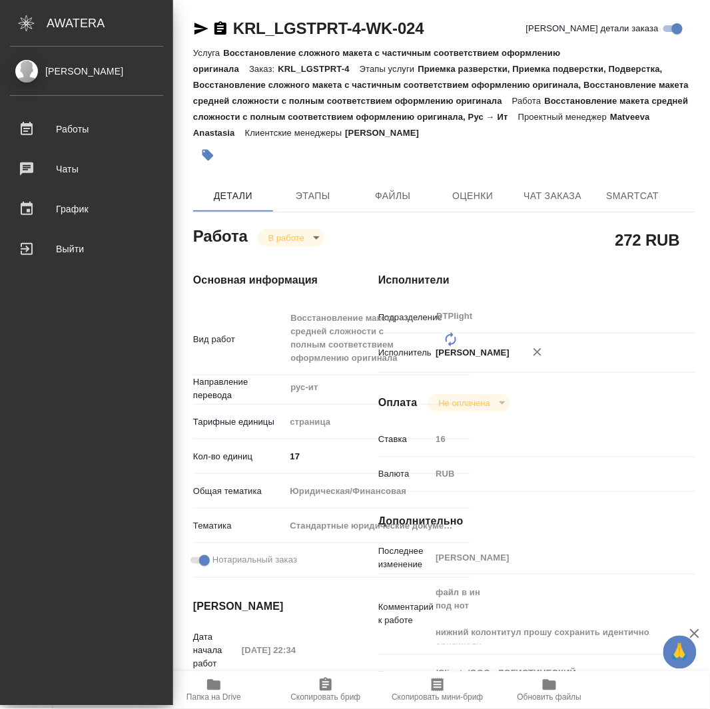
type textarea "x"
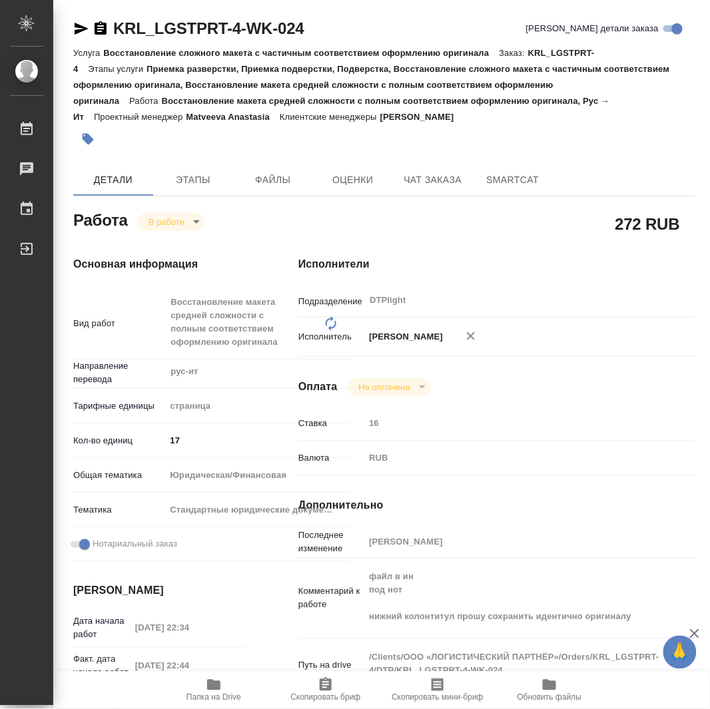
type textarea "x"
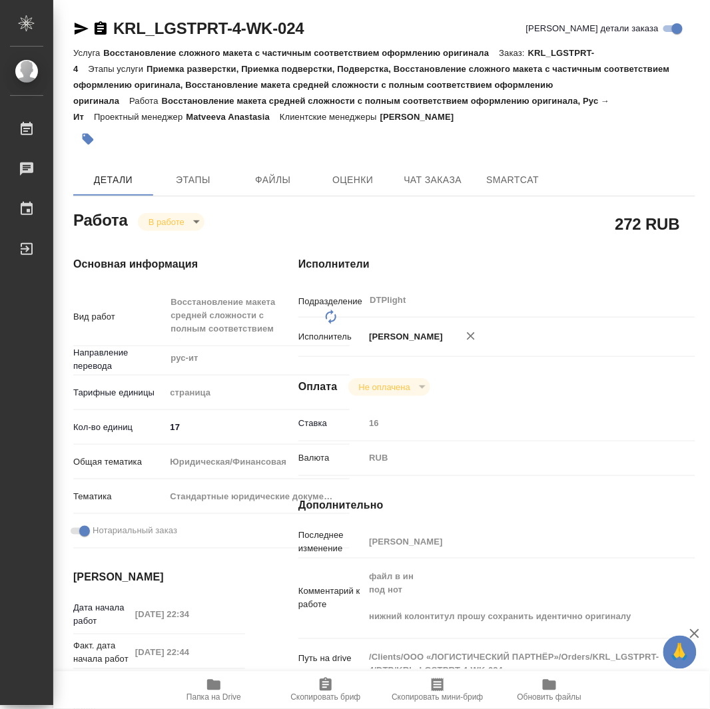
type textarea "x"
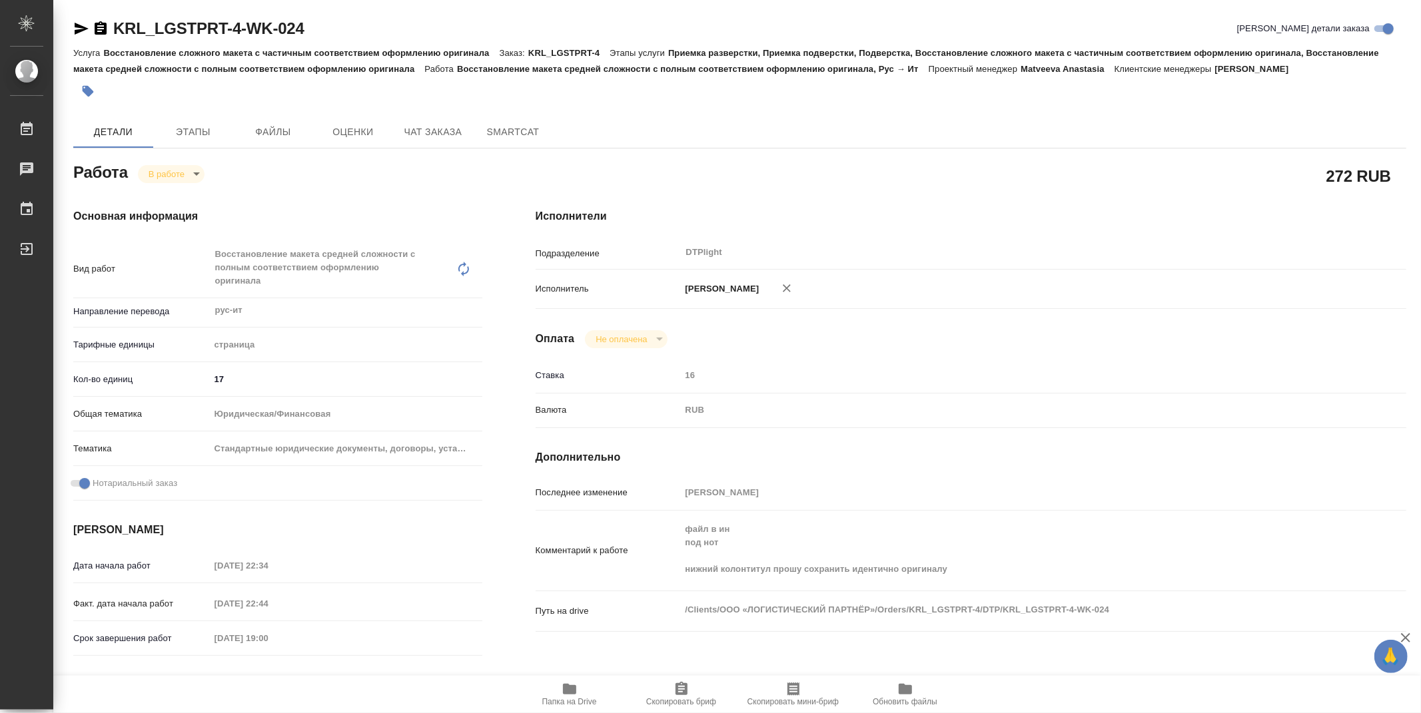
type textarea "x"
